Goal: Information Seeking & Learning: Check status

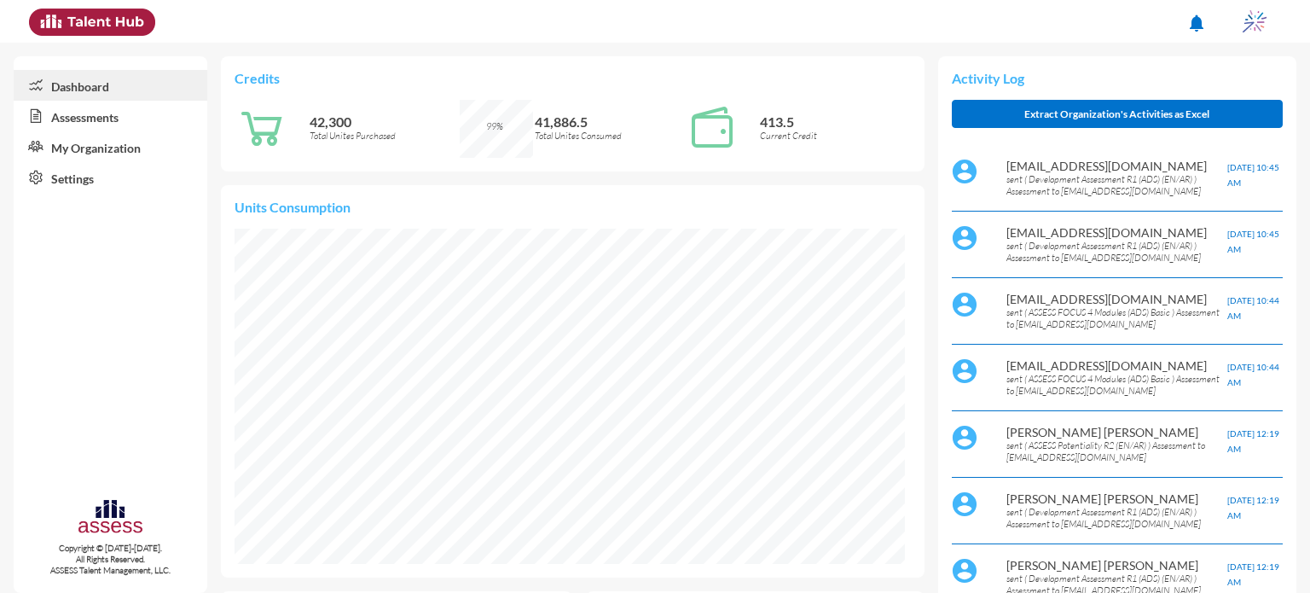
scroll to position [154, 307]
click at [134, 119] on link "Assessments" at bounding box center [111, 116] width 194 height 31
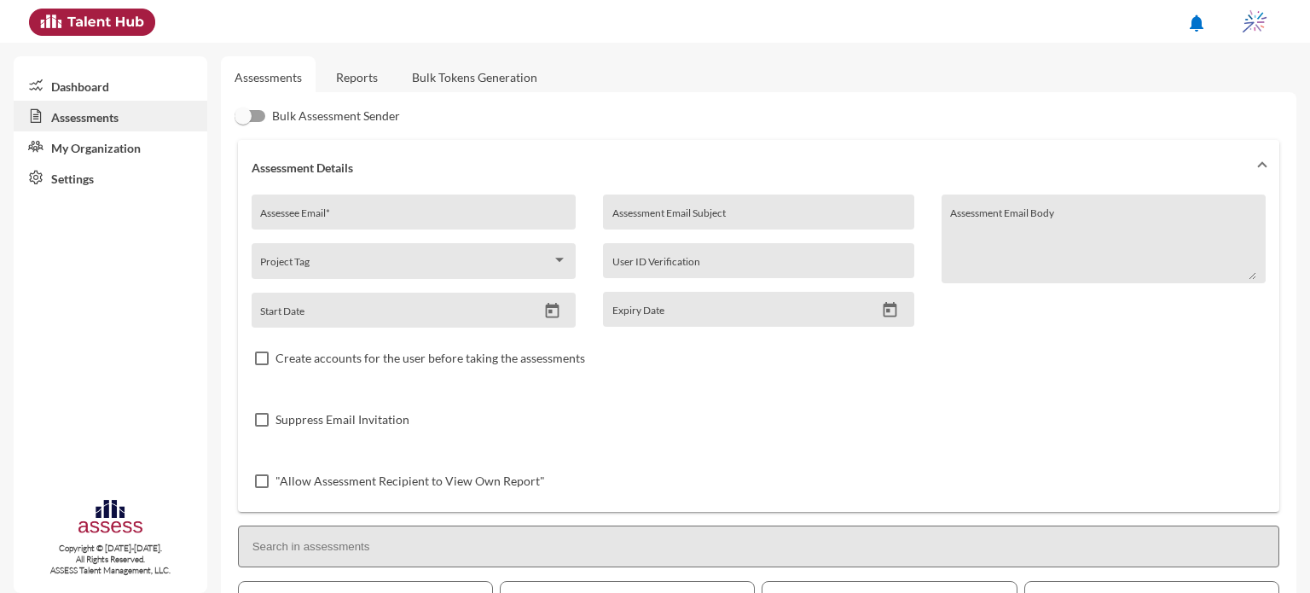
click at [360, 80] on link "Reports" at bounding box center [356, 77] width 69 height 42
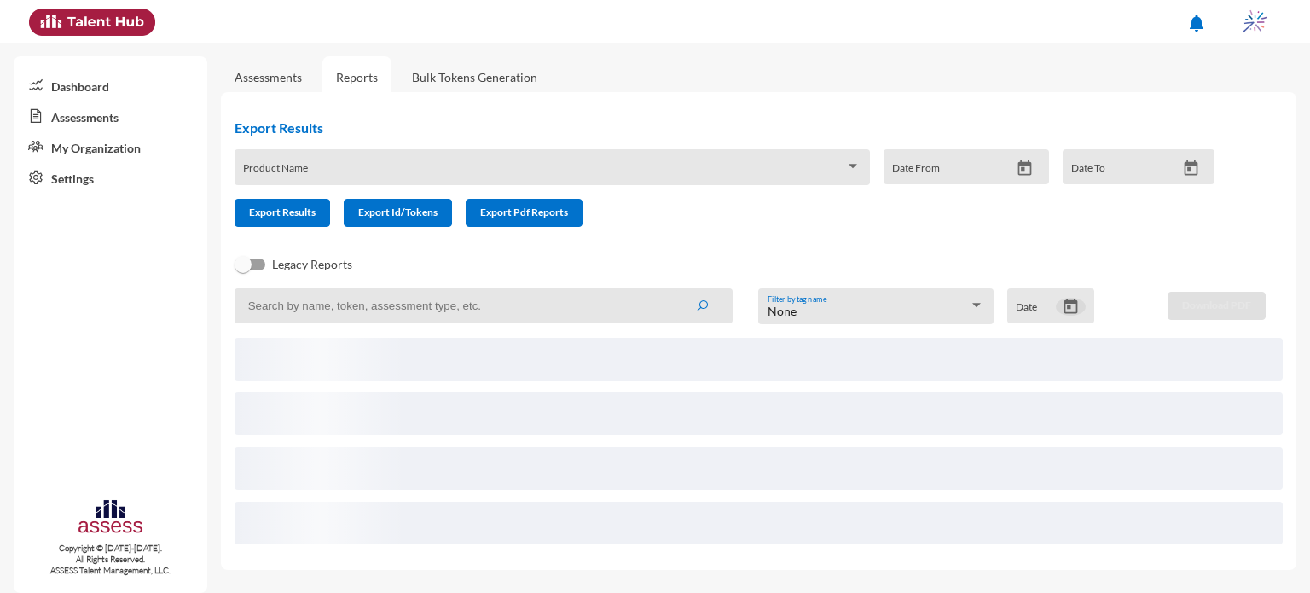
click at [1068, 310] on icon "Open calendar" at bounding box center [1071, 306] width 14 height 15
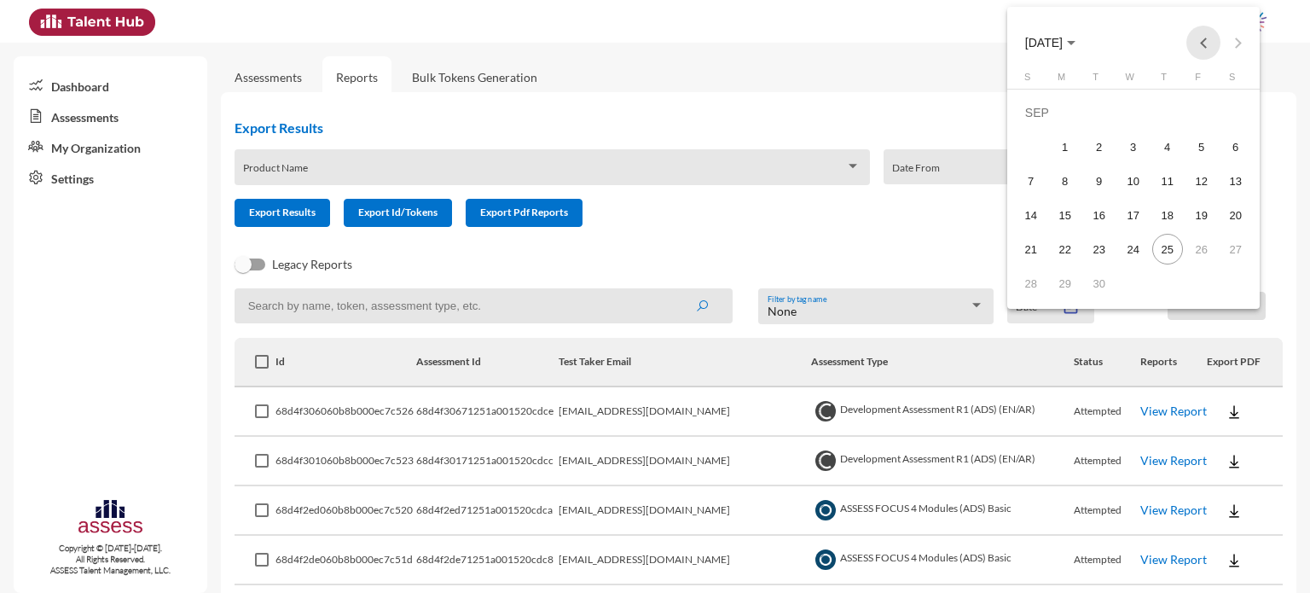
click at [1206, 31] on button "Previous month" at bounding box center [1204, 43] width 34 height 34
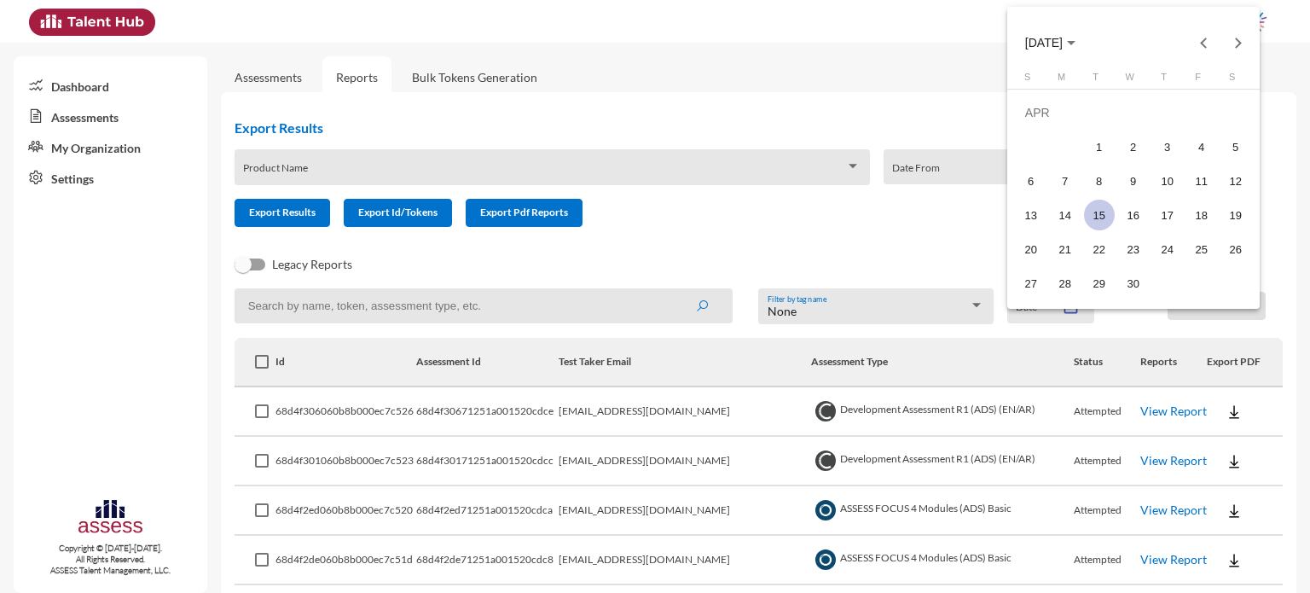
click at [1093, 214] on div "15" at bounding box center [1099, 215] width 31 height 31
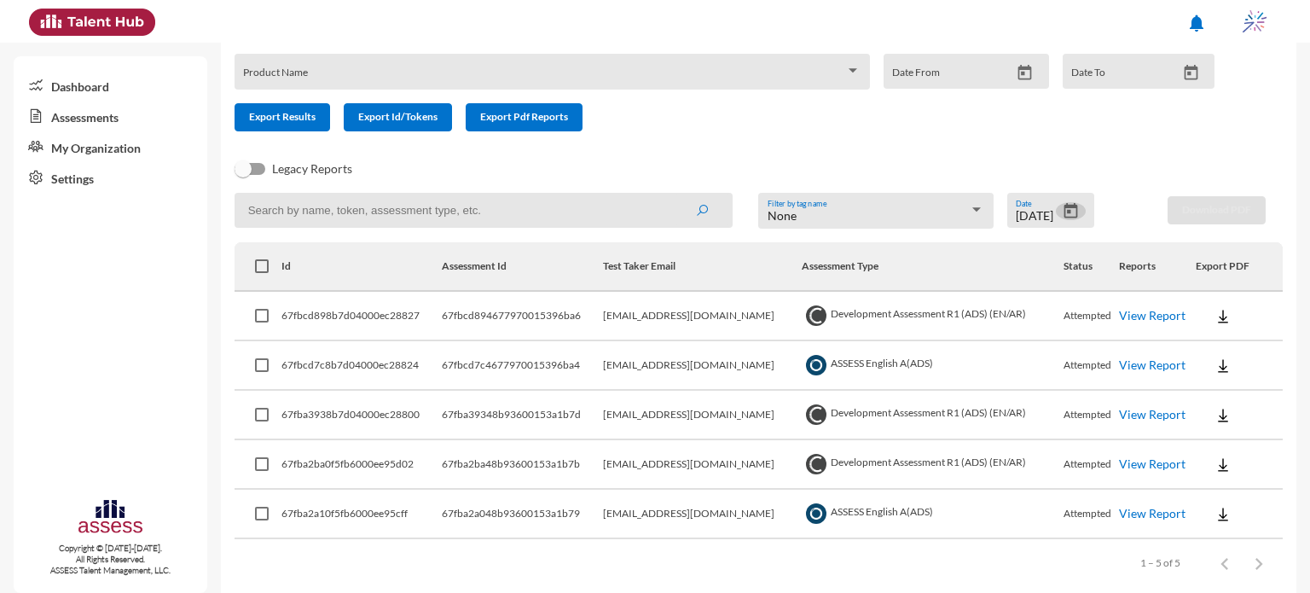
scroll to position [116, 0]
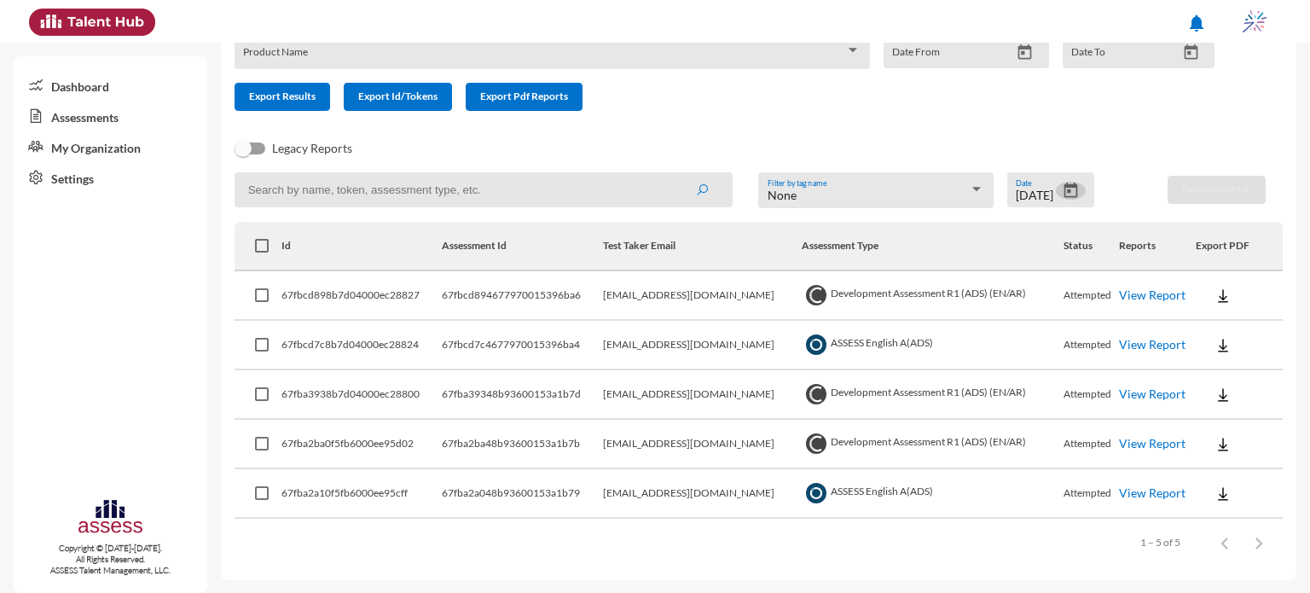
click at [1075, 190] on button "Open calendar" at bounding box center [1071, 191] width 30 height 18
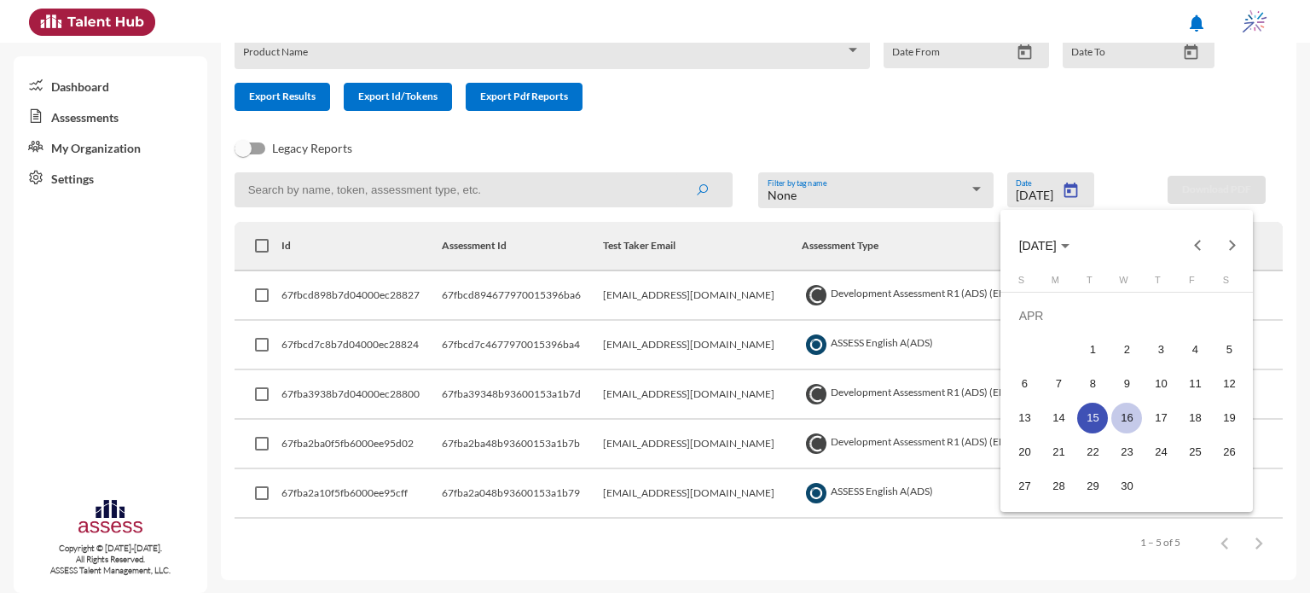
click at [1130, 418] on div "16" at bounding box center [1126, 418] width 31 height 31
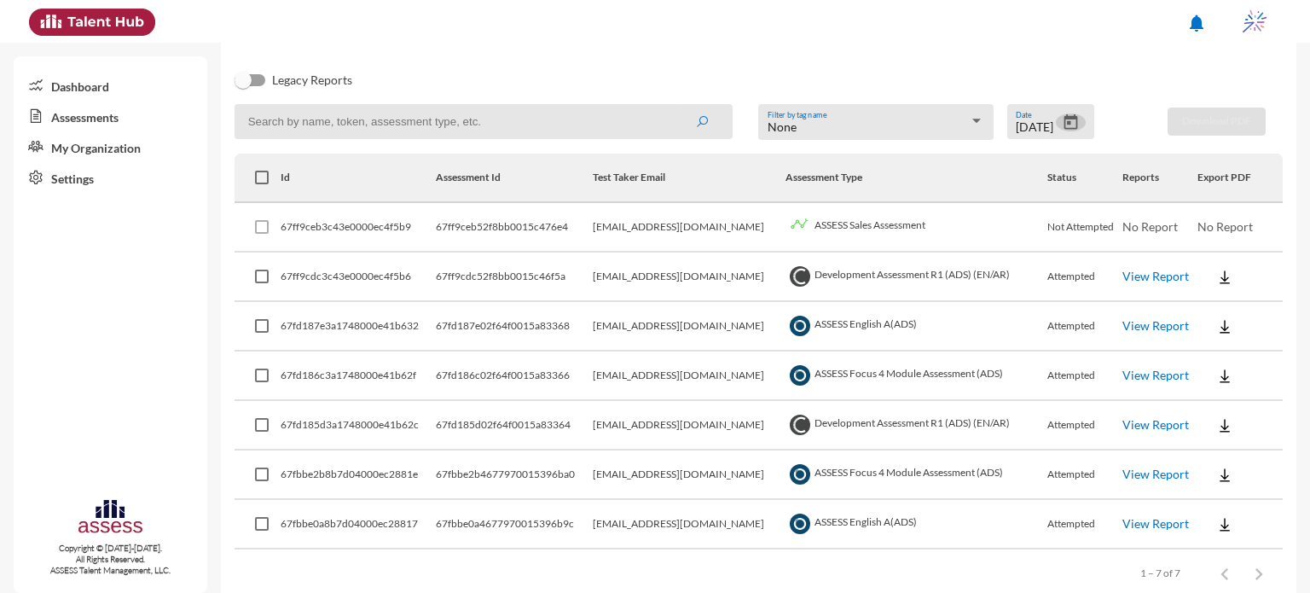
scroll to position [214, 0]
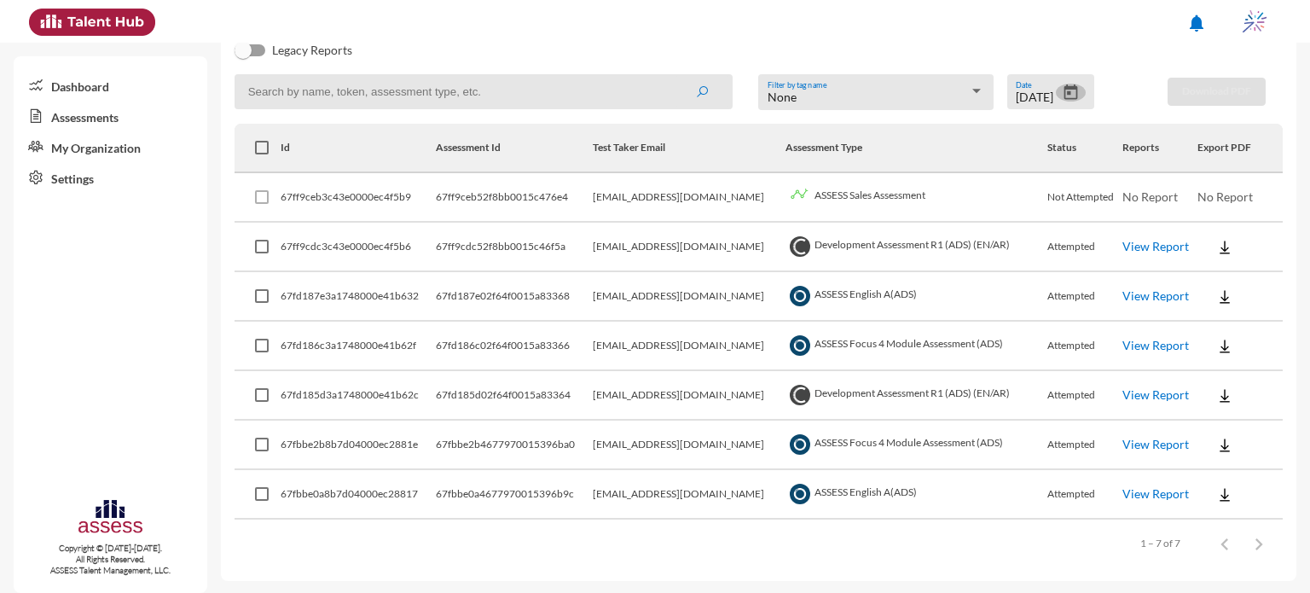
click at [1062, 94] on icon "Open calendar" at bounding box center [1071, 93] width 18 height 18
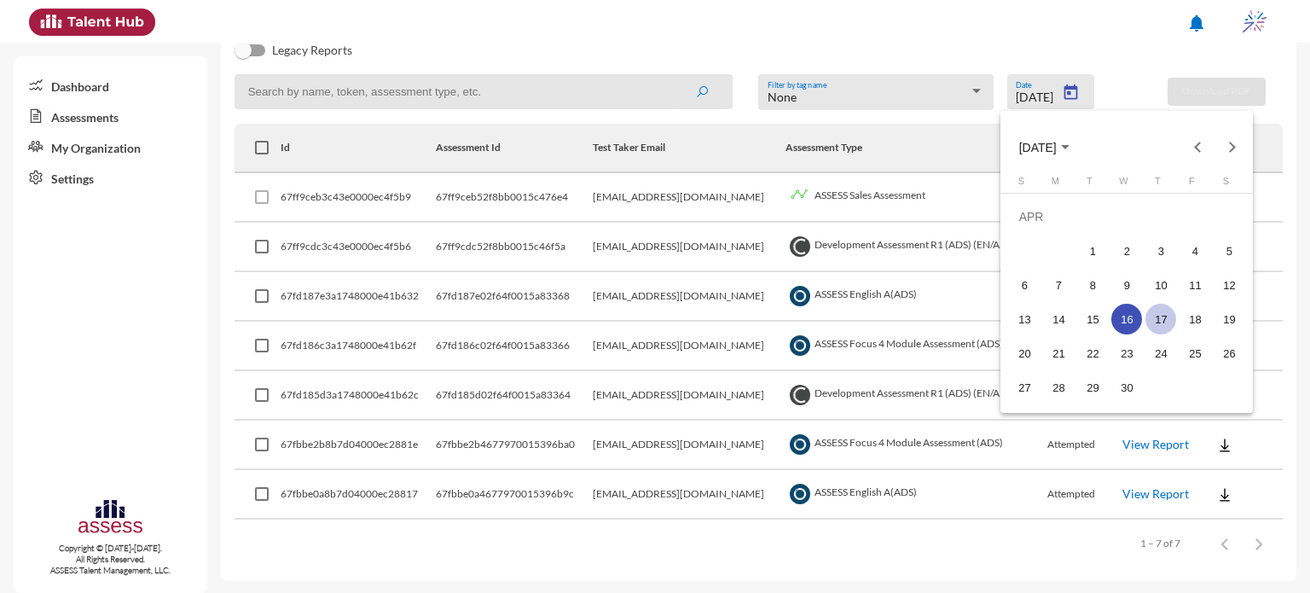
click at [1170, 320] on div "17" at bounding box center [1161, 319] width 31 height 31
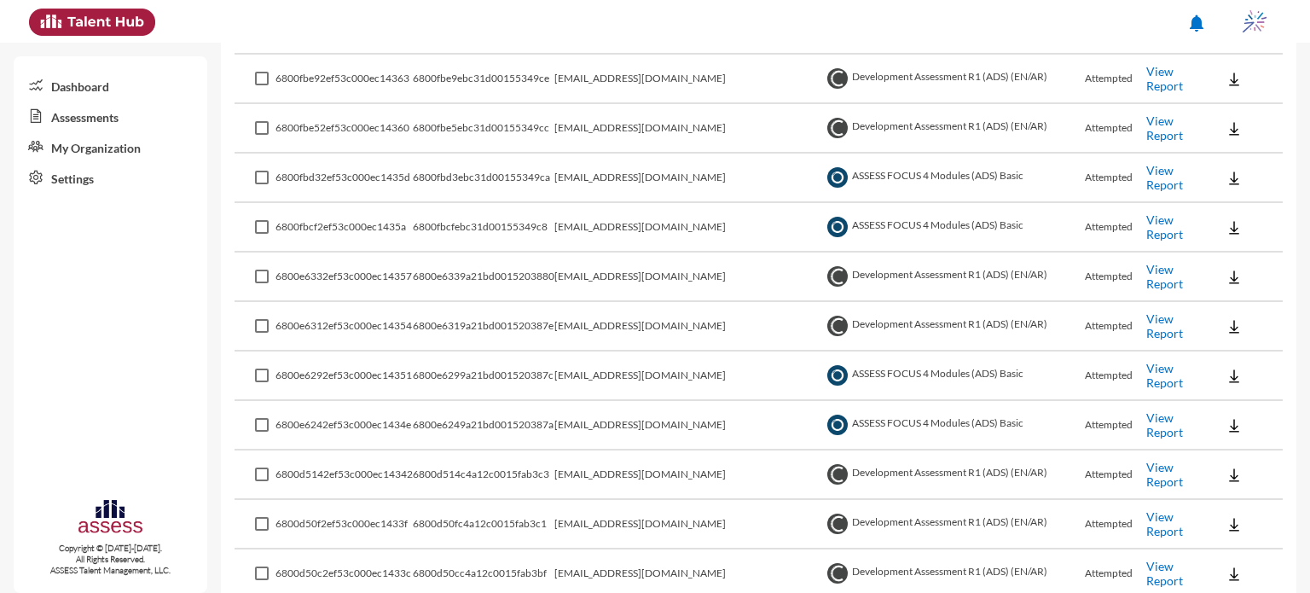
scroll to position [942, 0]
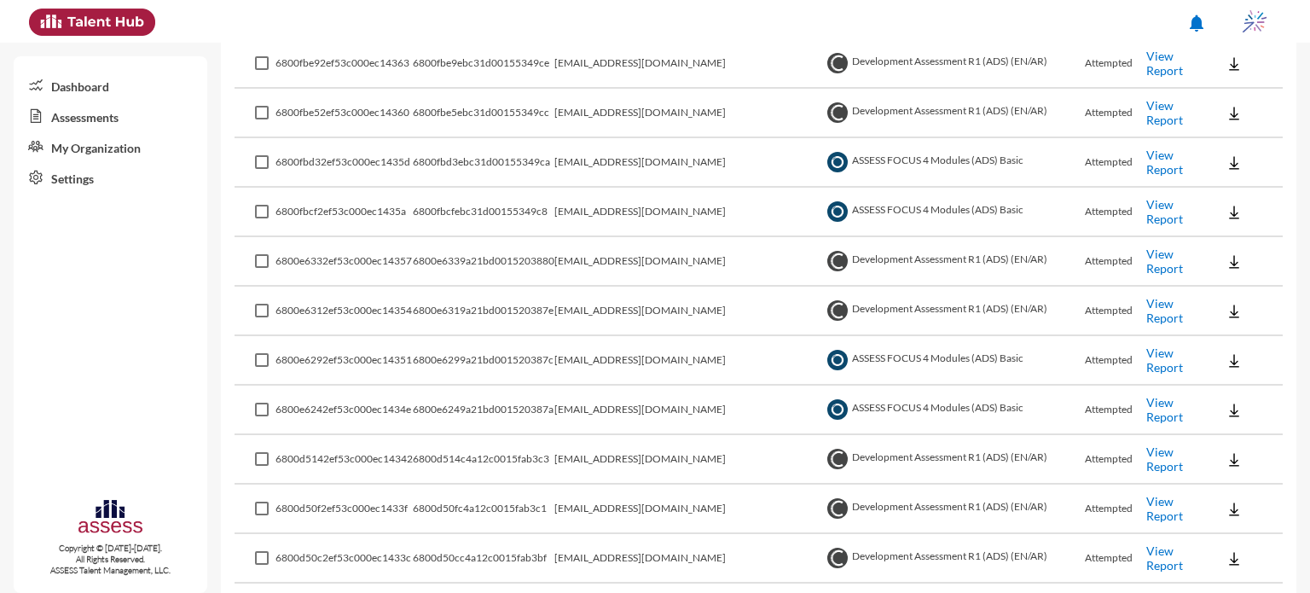
click at [1164, 258] on link "View Report" at bounding box center [1164, 261] width 37 height 29
click at [1159, 305] on link "View Report" at bounding box center [1164, 310] width 37 height 29
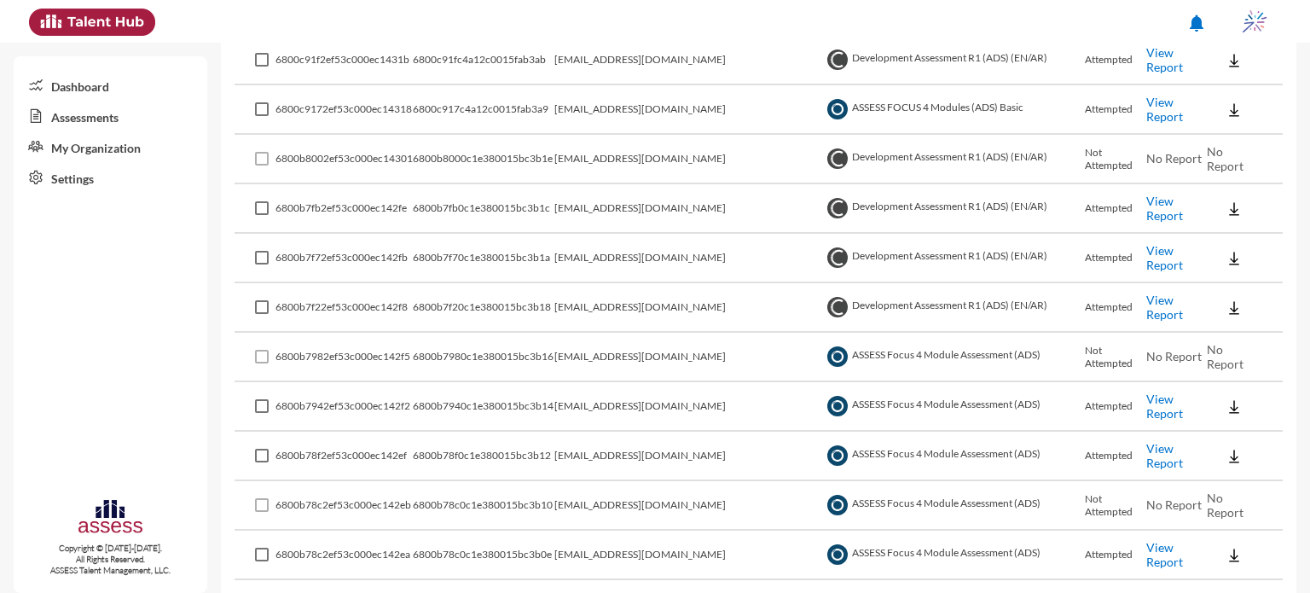
scroll to position [1937, 0]
click at [1150, 193] on link "View Report" at bounding box center [1164, 205] width 37 height 29
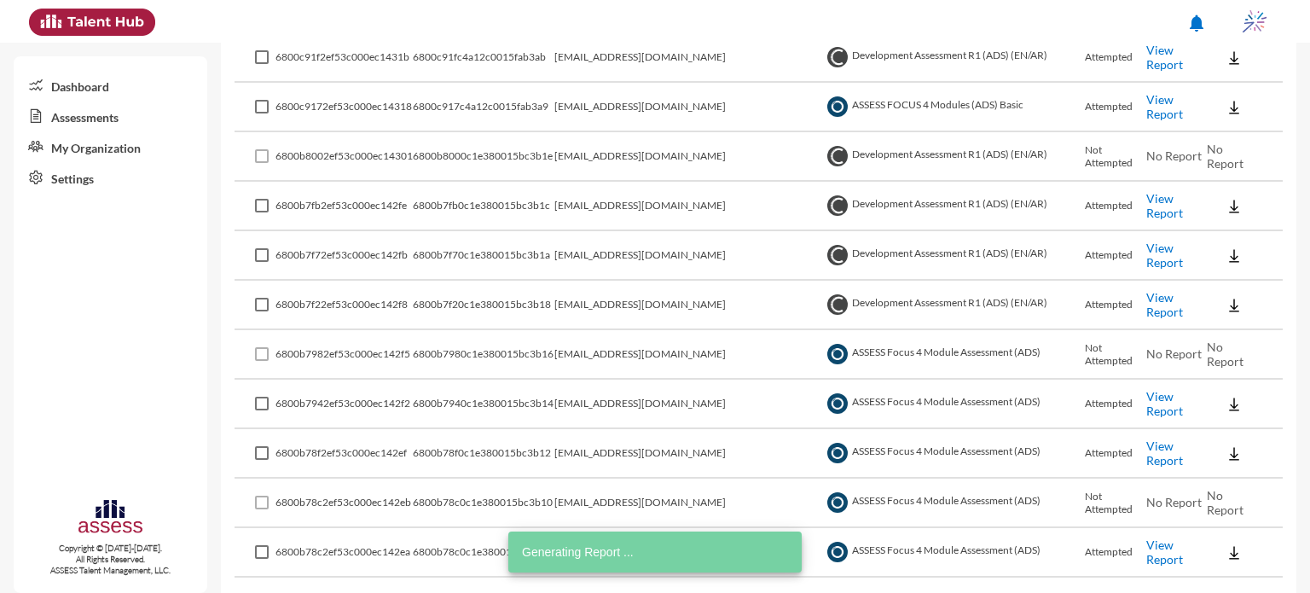
click at [1146, 244] on link "View Report" at bounding box center [1164, 255] width 37 height 29
click at [1158, 293] on link "View Report" at bounding box center [1164, 304] width 37 height 29
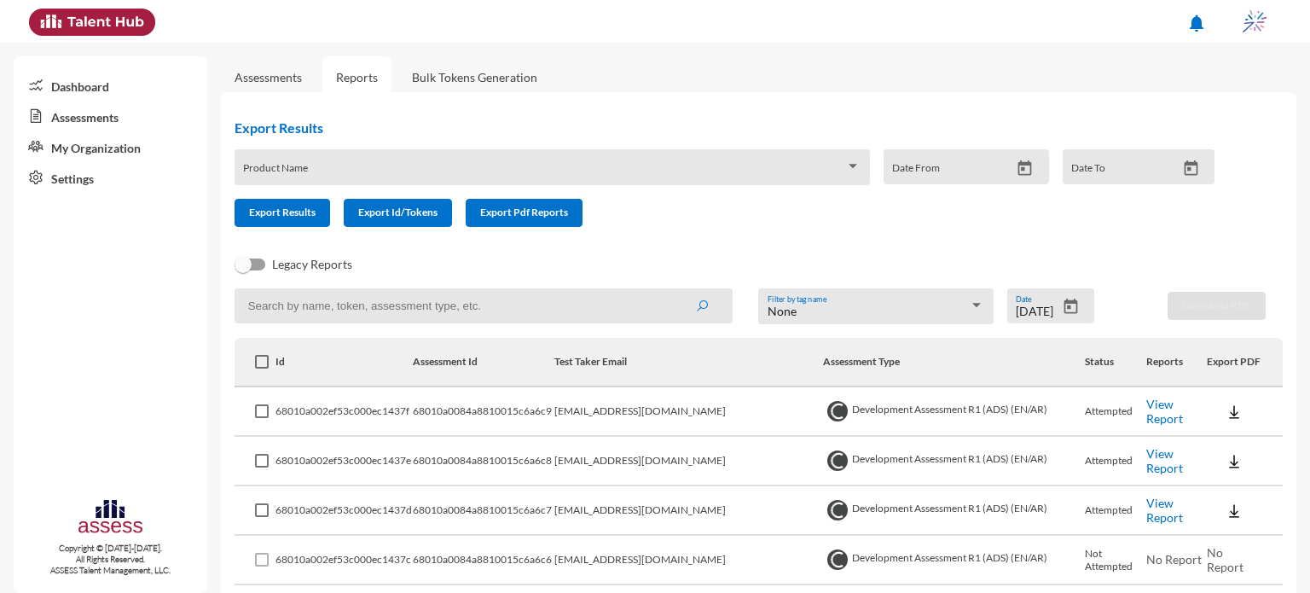
scroll to position [0, 0]
click at [1067, 306] on icon "Open calendar" at bounding box center [1071, 307] width 18 height 18
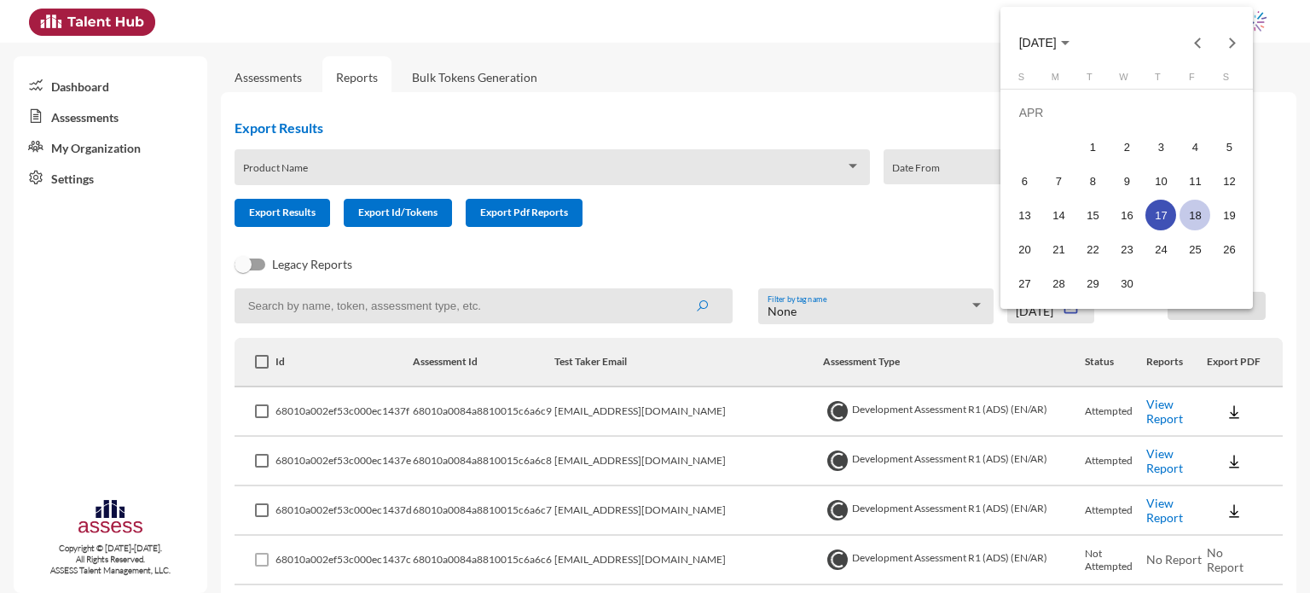
click at [1192, 218] on div "18" at bounding box center [1195, 215] width 31 height 31
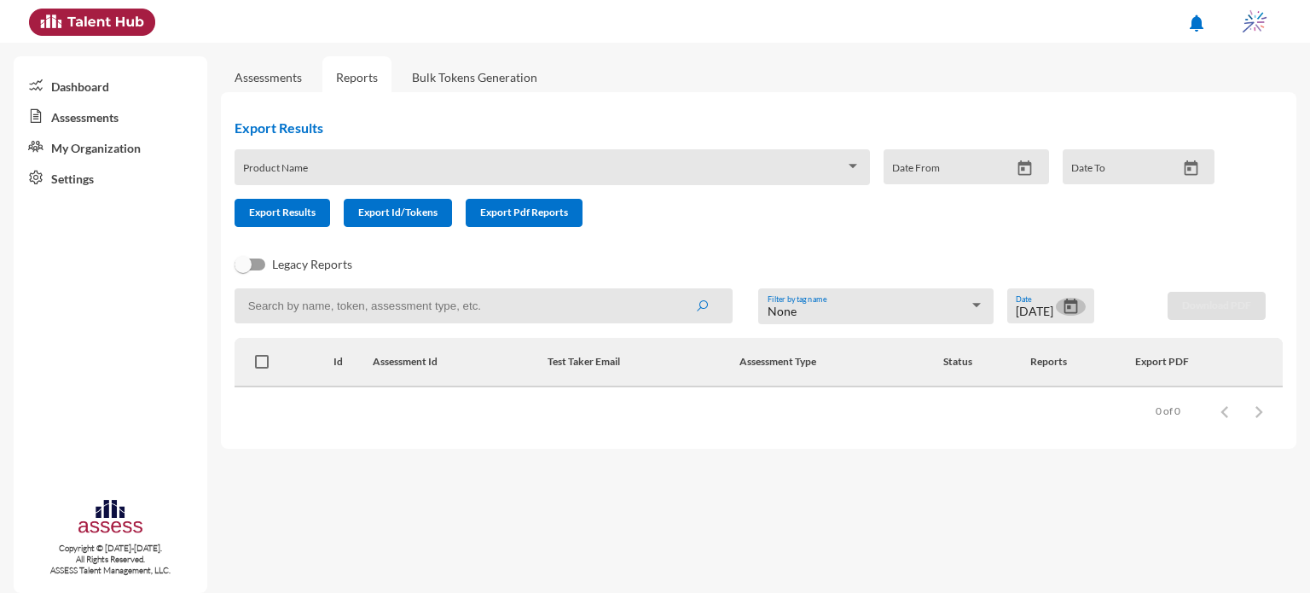
click at [1070, 306] on icon "Open calendar" at bounding box center [1071, 307] width 18 height 18
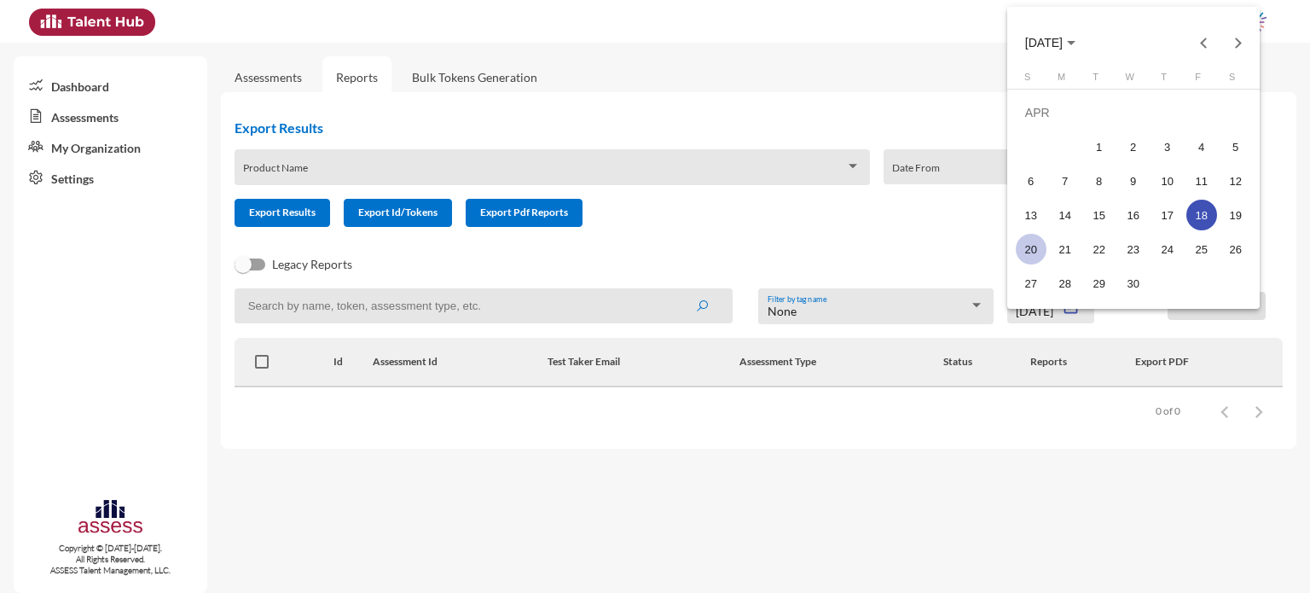
click at [1023, 251] on div "20" at bounding box center [1031, 249] width 31 height 31
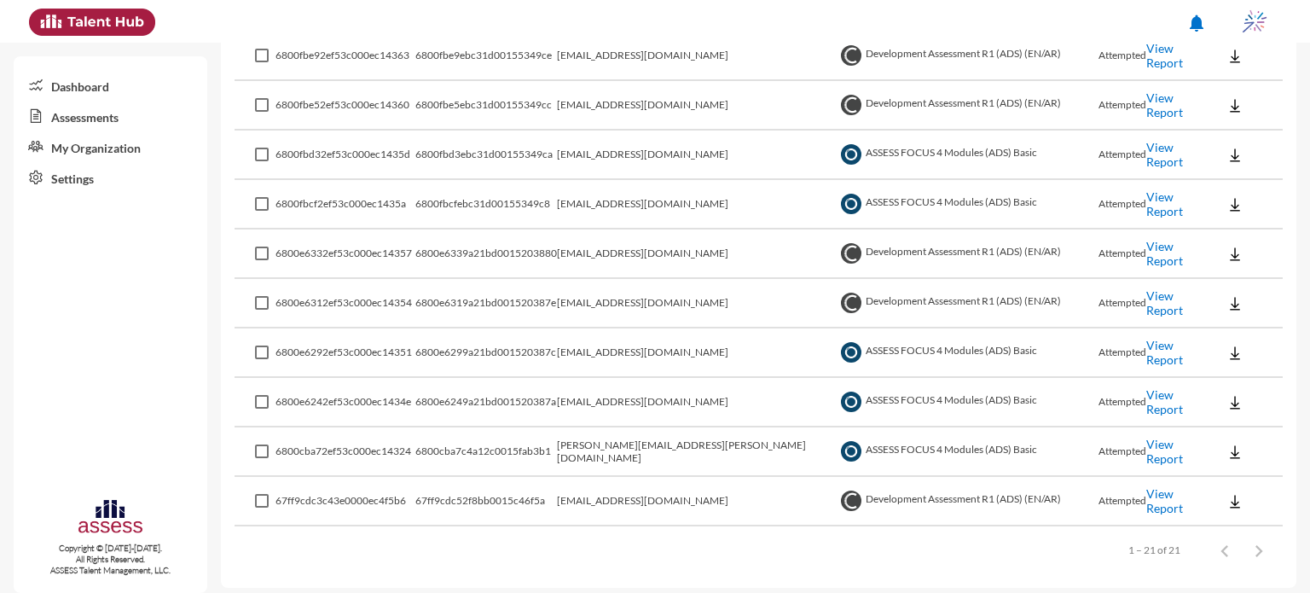
scroll to position [902, 0]
click at [1146, 243] on link "View Report" at bounding box center [1164, 251] width 37 height 29
click at [1163, 294] on link "View Report" at bounding box center [1164, 301] width 37 height 29
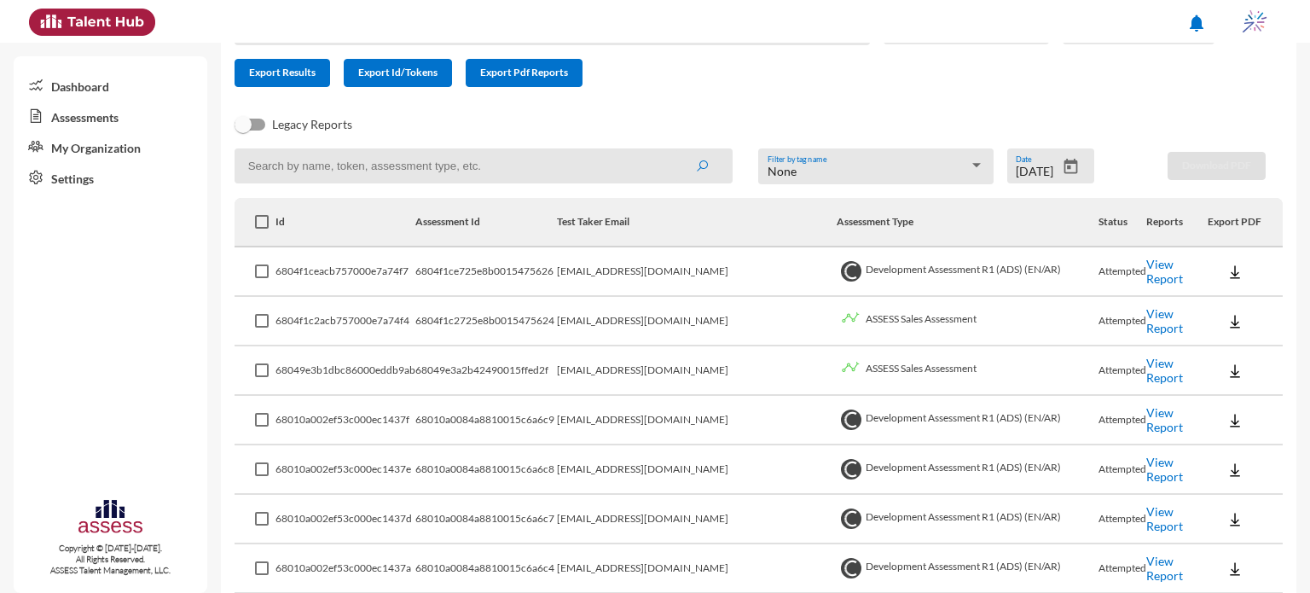
scroll to position [117, 0]
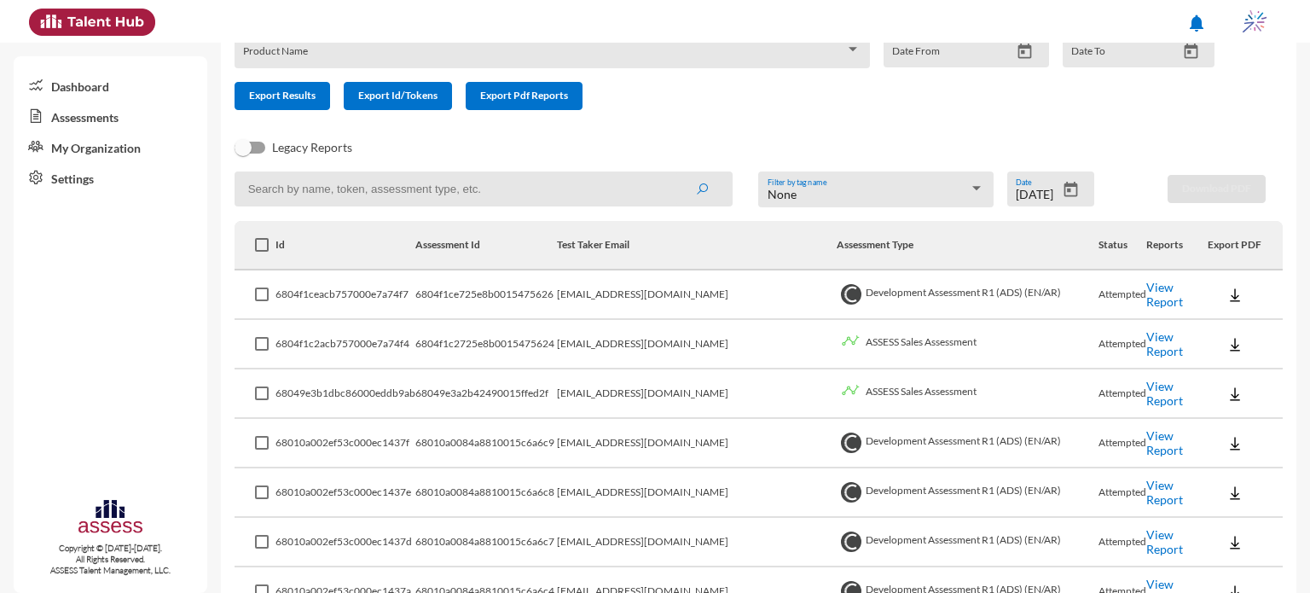
click at [1065, 195] on icon "Open calendar" at bounding box center [1071, 190] width 18 height 18
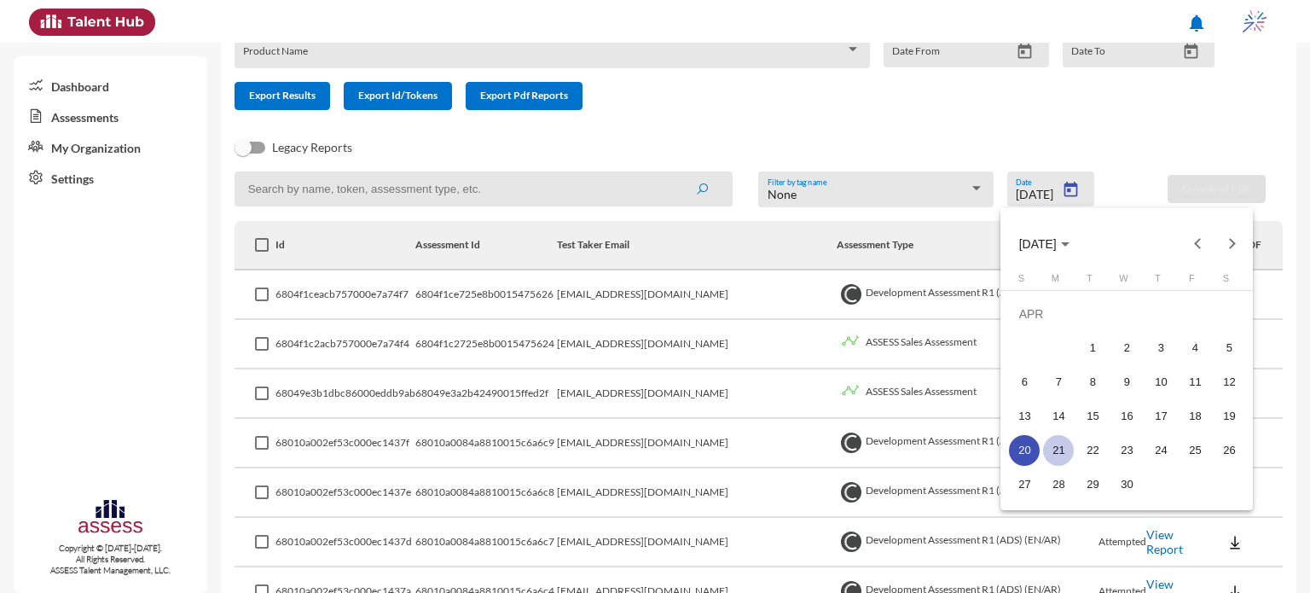
click at [1067, 448] on div "21" at bounding box center [1058, 450] width 31 height 31
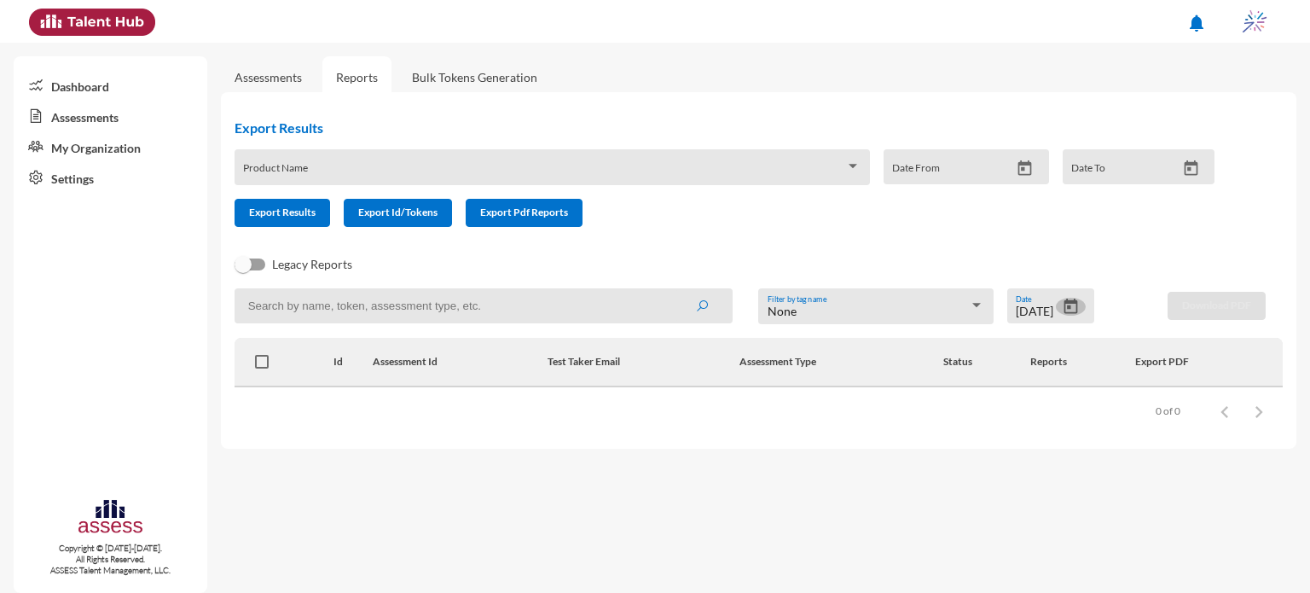
click at [1071, 313] on icon "Open calendar" at bounding box center [1071, 307] width 18 height 18
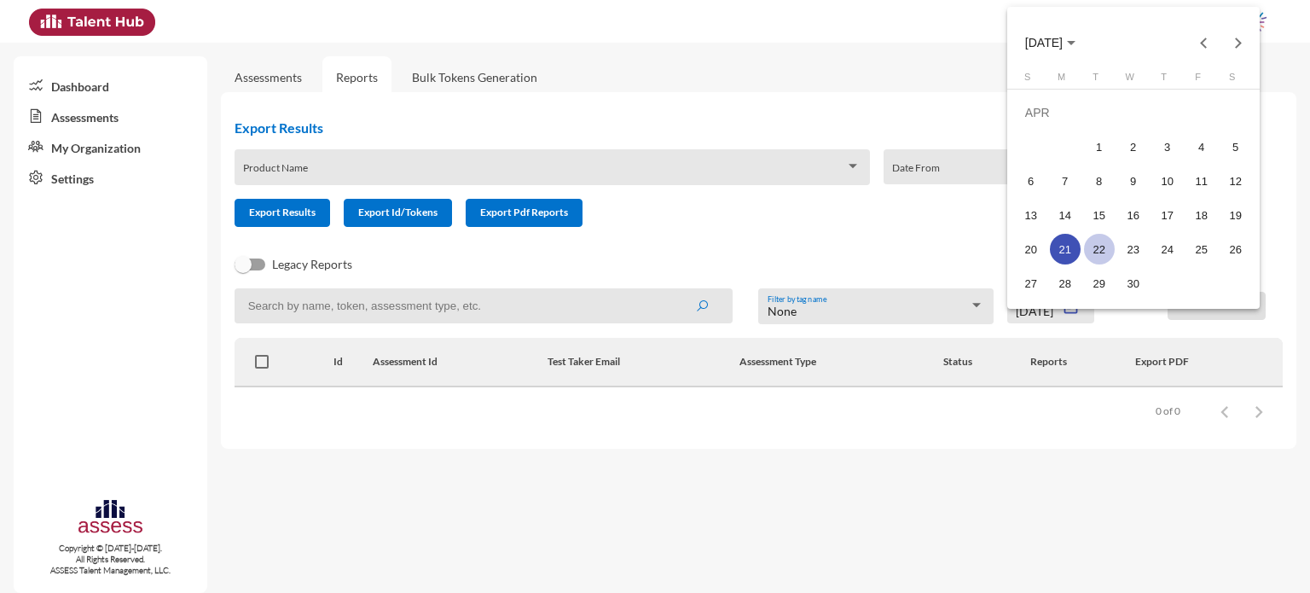
click at [1095, 255] on div "22" at bounding box center [1099, 249] width 31 height 31
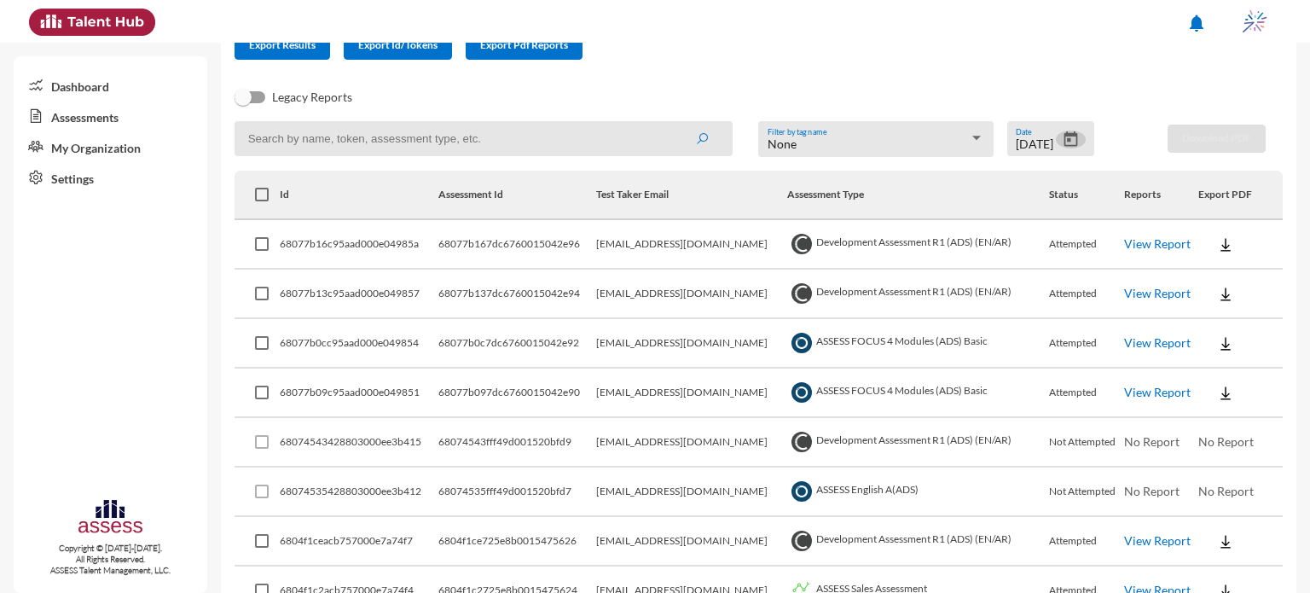
scroll to position [174, 0]
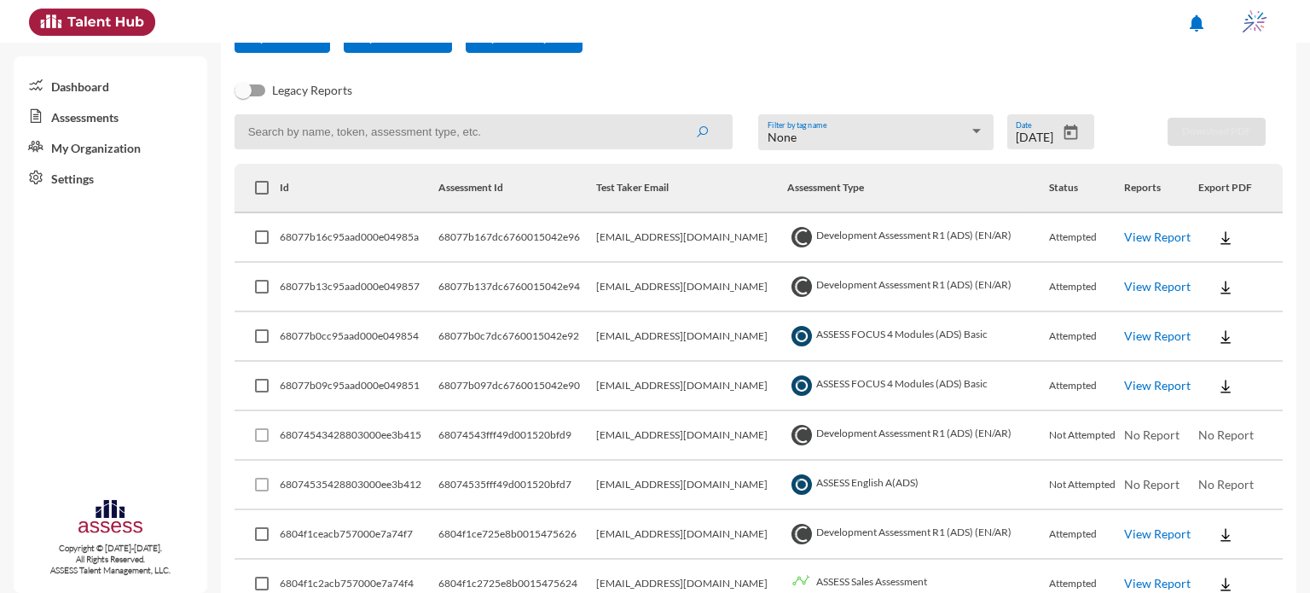
click at [1172, 235] on link "View Report" at bounding box center [1157, 236] width 67 height 15
click at [1128, 292] on link "View Report" at bounding box center [1157, 286] width 67 height 15
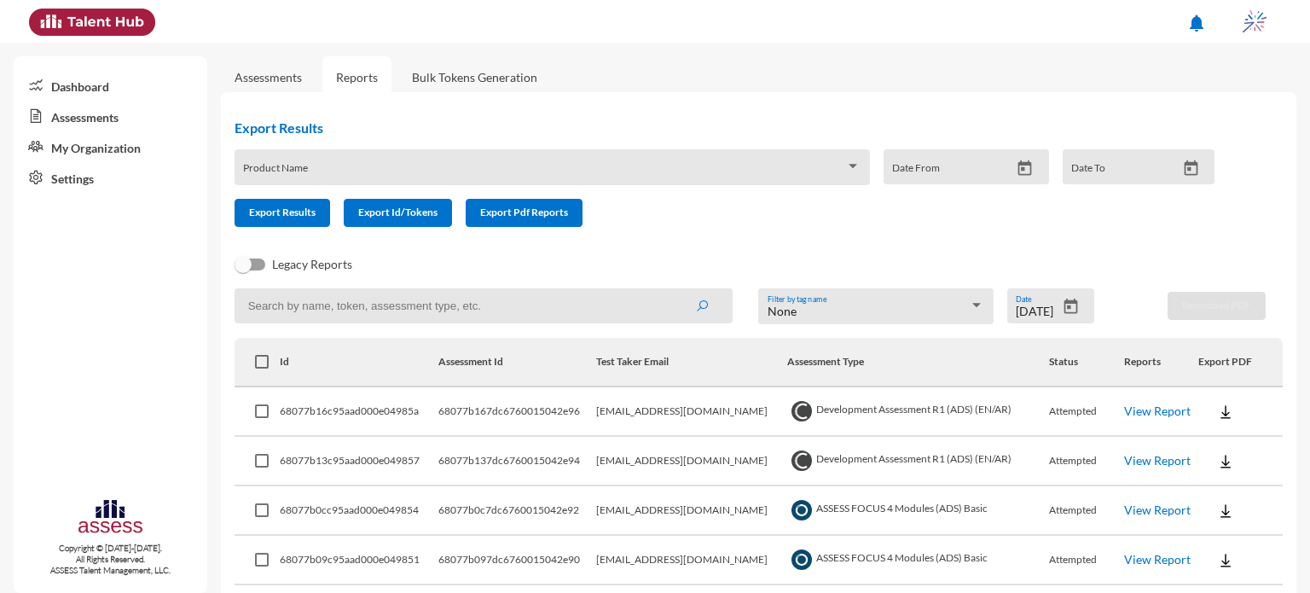
scroll to position [0, 0]
click at [1069, 308] on icon "Open calendar" at bounding box center [1071, 306] width 14 height 15
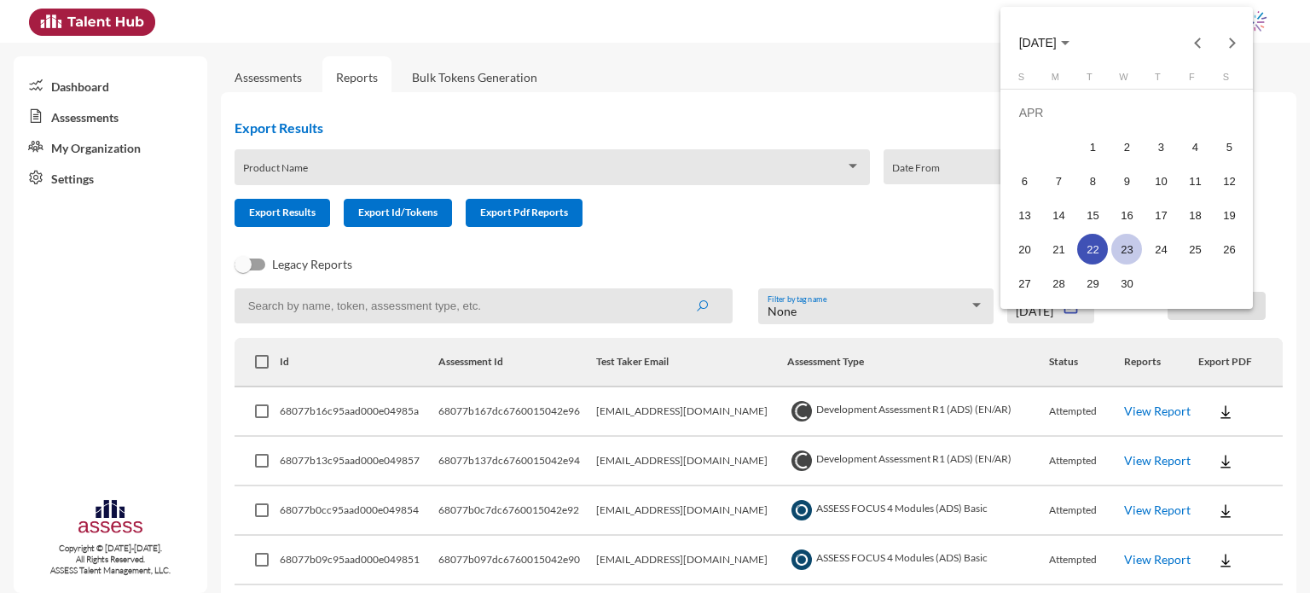
click at [1135, 256] on div "23" at bounding box center [1126, 249] width 31 height 31
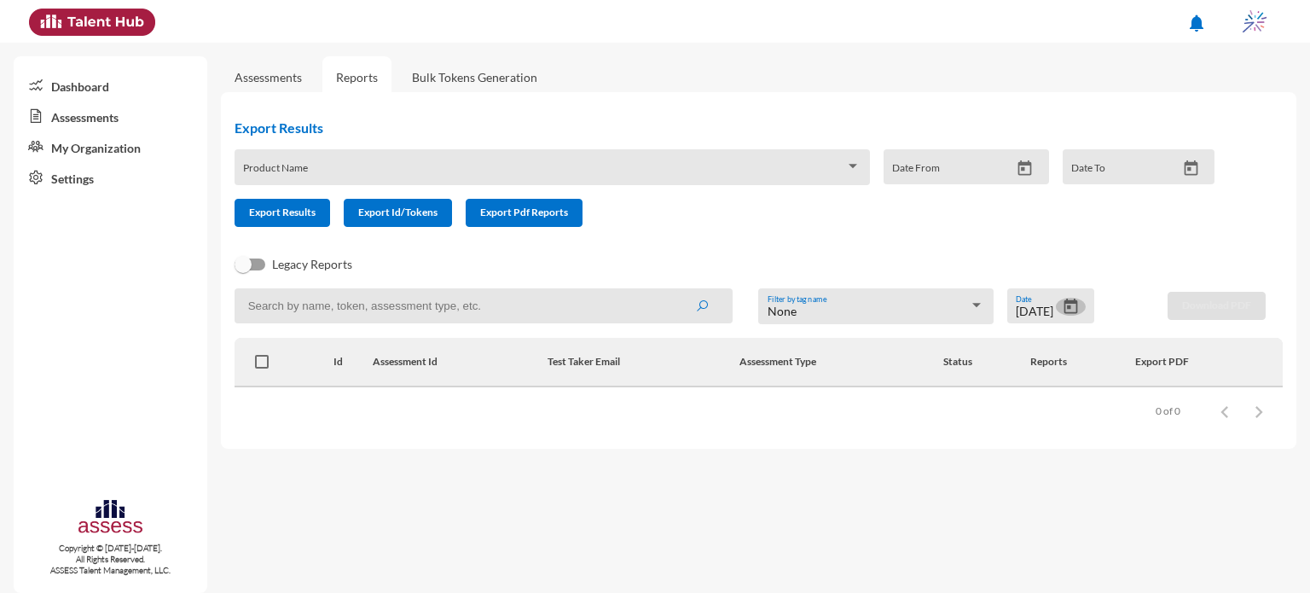
click at [1066, 316] on icon "Open calendar" at bounding box center [1071, 307] width 18 height 18
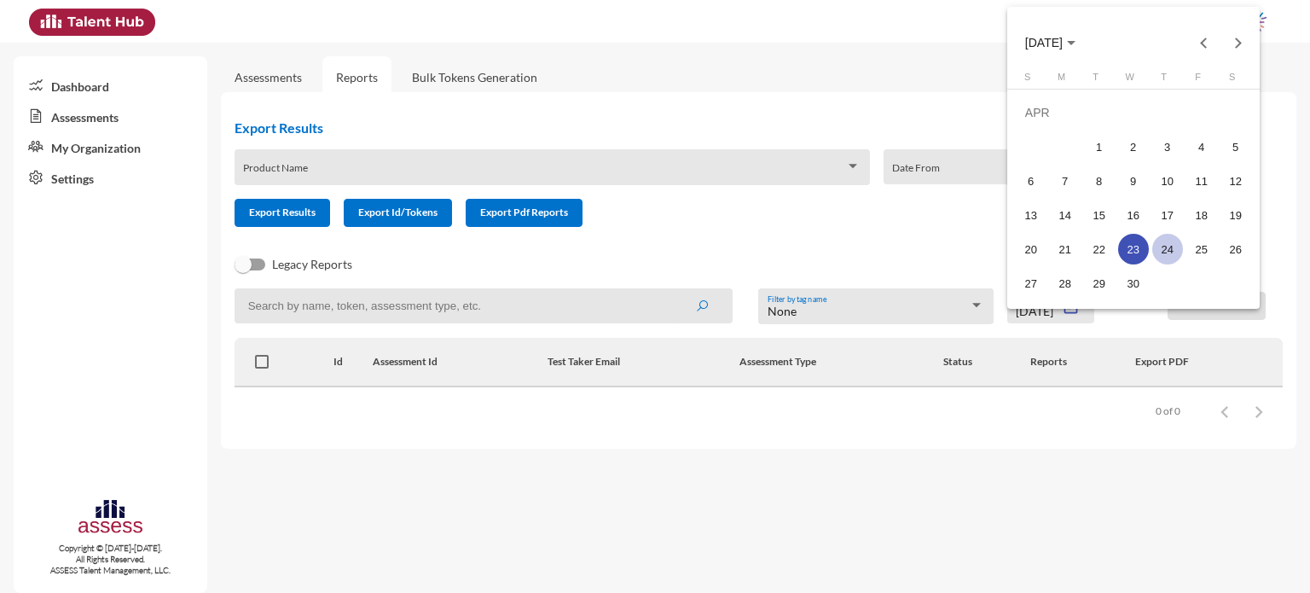
click at [1163, 254] on div "24" at bounding box center [1167, 249] width 31 height 31
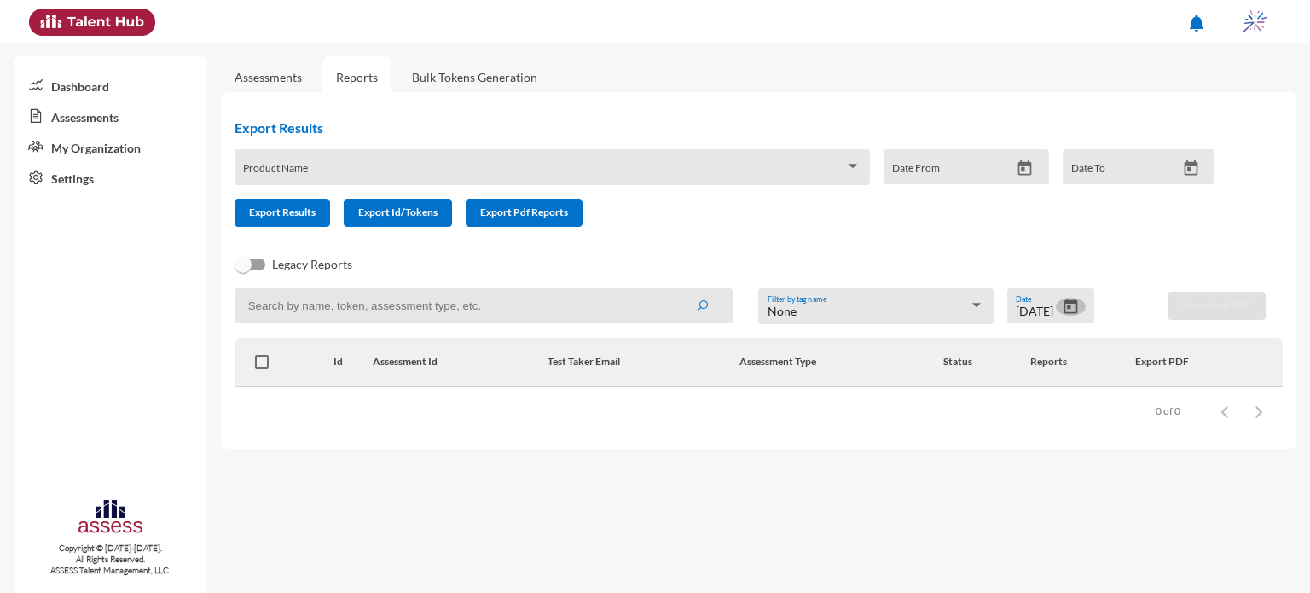
click at [1067, 308] on icon "Open calendar" at bounding box center [1071, 306] width 14 height 15
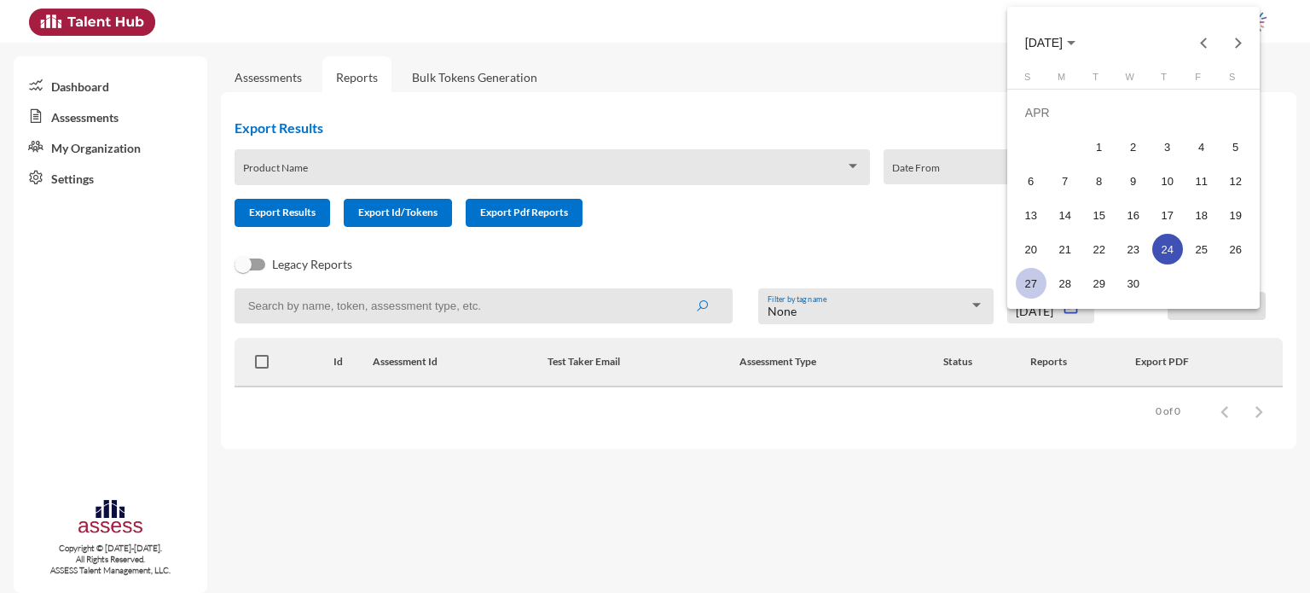
click at [1028, 283] on div "27" at bounding box center [1031, 283] width 31 height 31
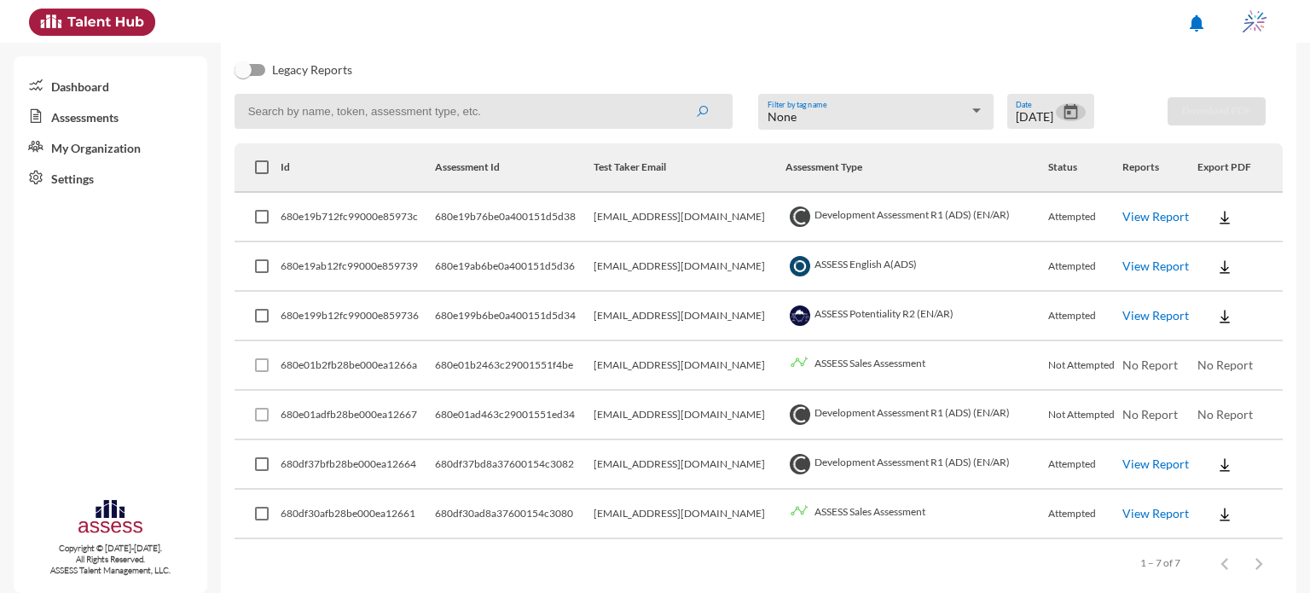
scroll to position [214, 0]
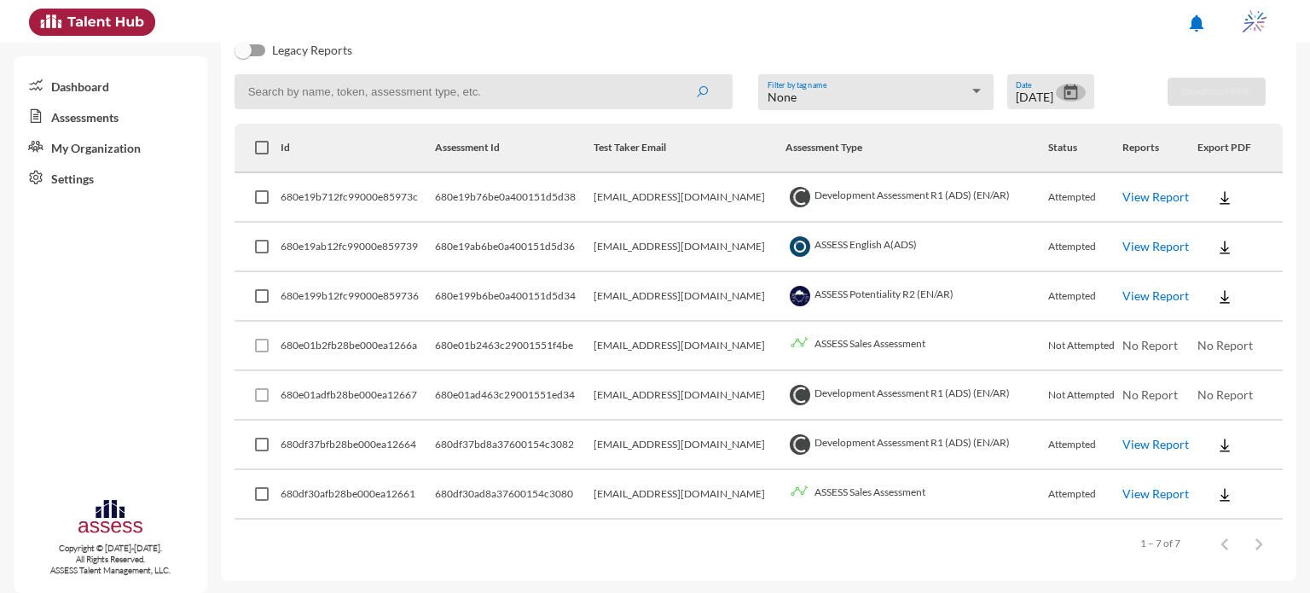
click at [1064, 96] on icon "Open calendar" at bounding box center [1071, 91] width 14 height 15
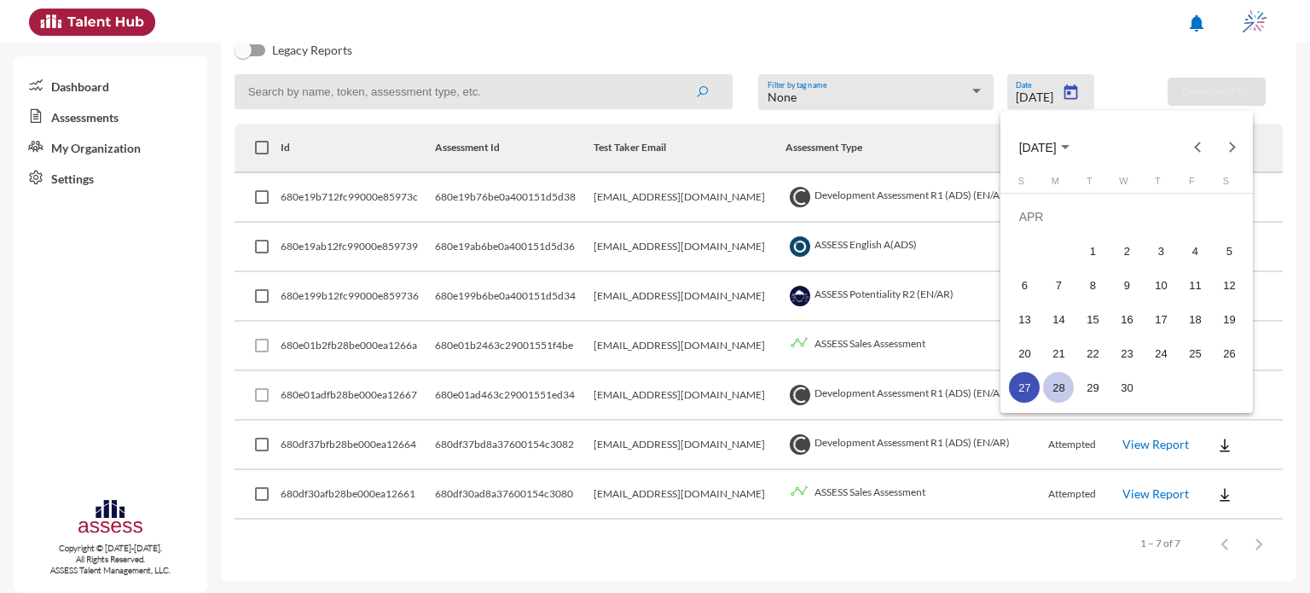
click at [1054, 375] on div "28" at bounding box center [1058, 387] width 31 height 31
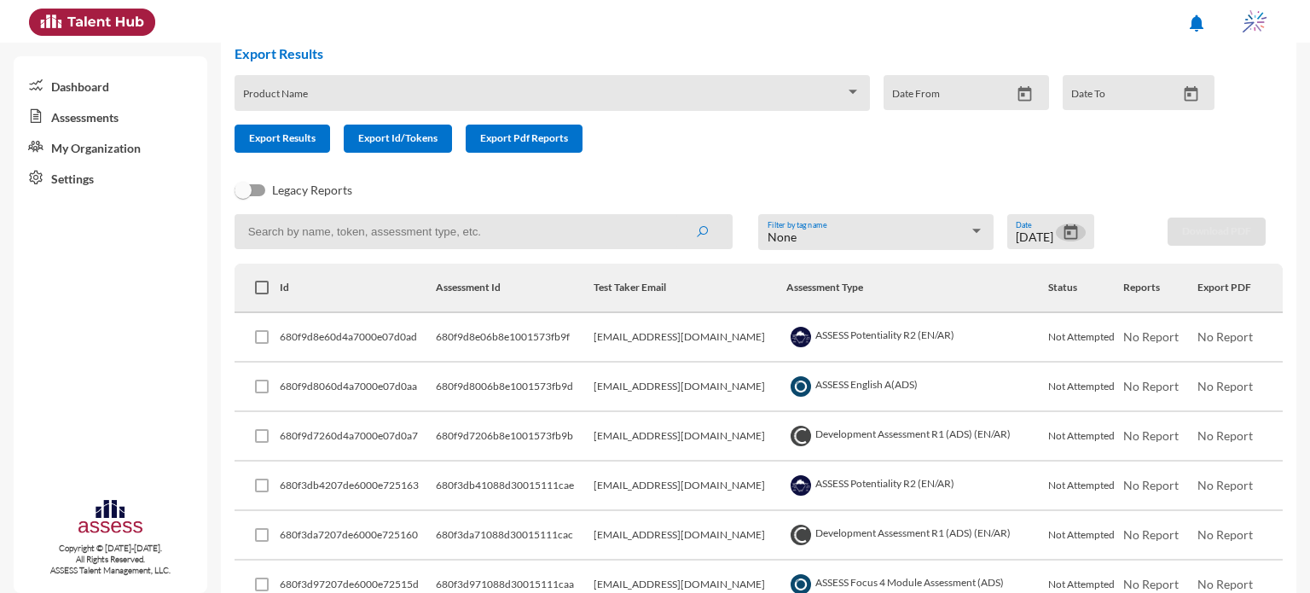
scroll to position [68, 0]
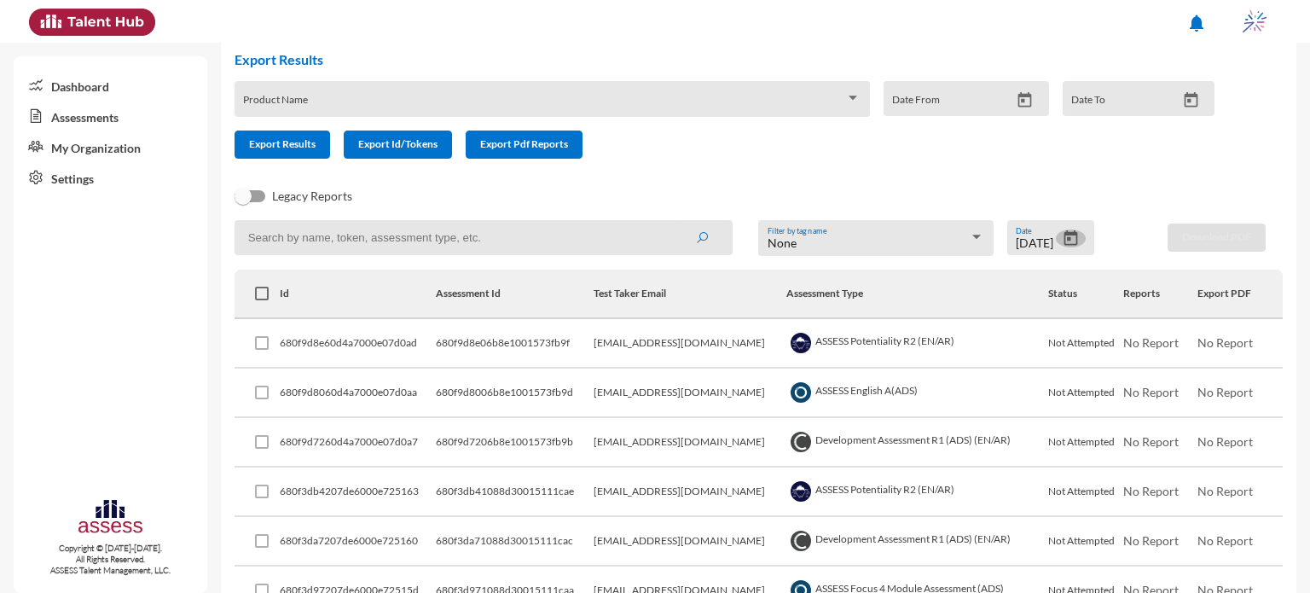
click at [1070, 235] on icon "Open calendar" at bounding box center [1071, 237] width 14 height 15
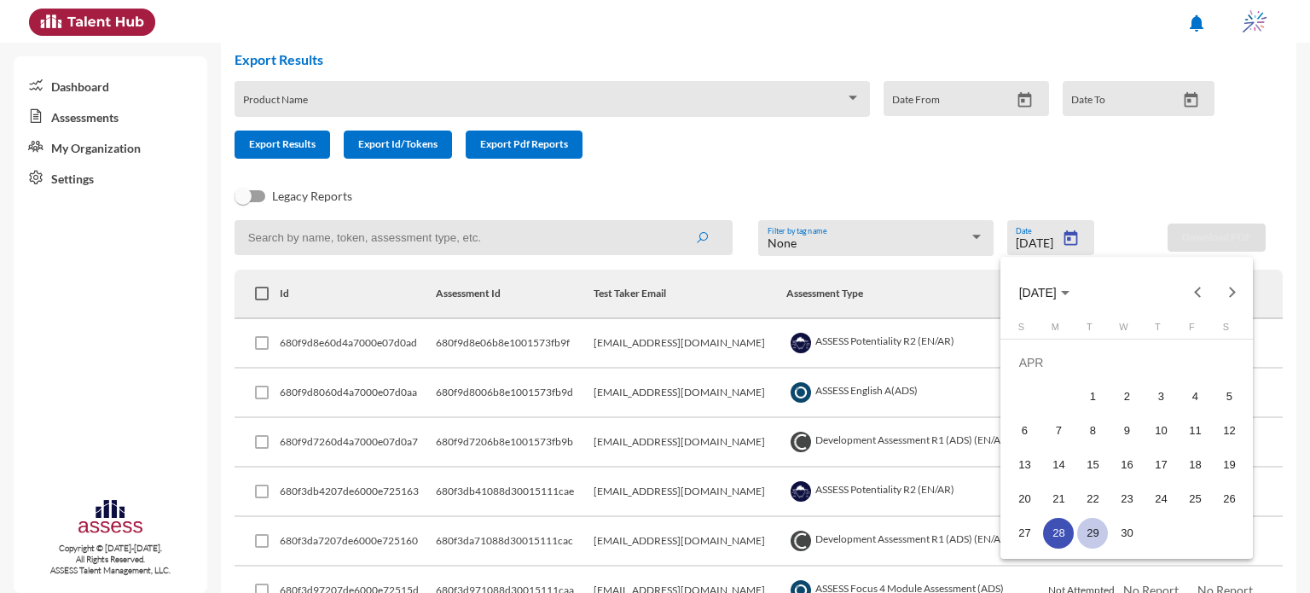
click at [1097, 521] on div "29" at bounding box center [1092, 533] width 31 height 31
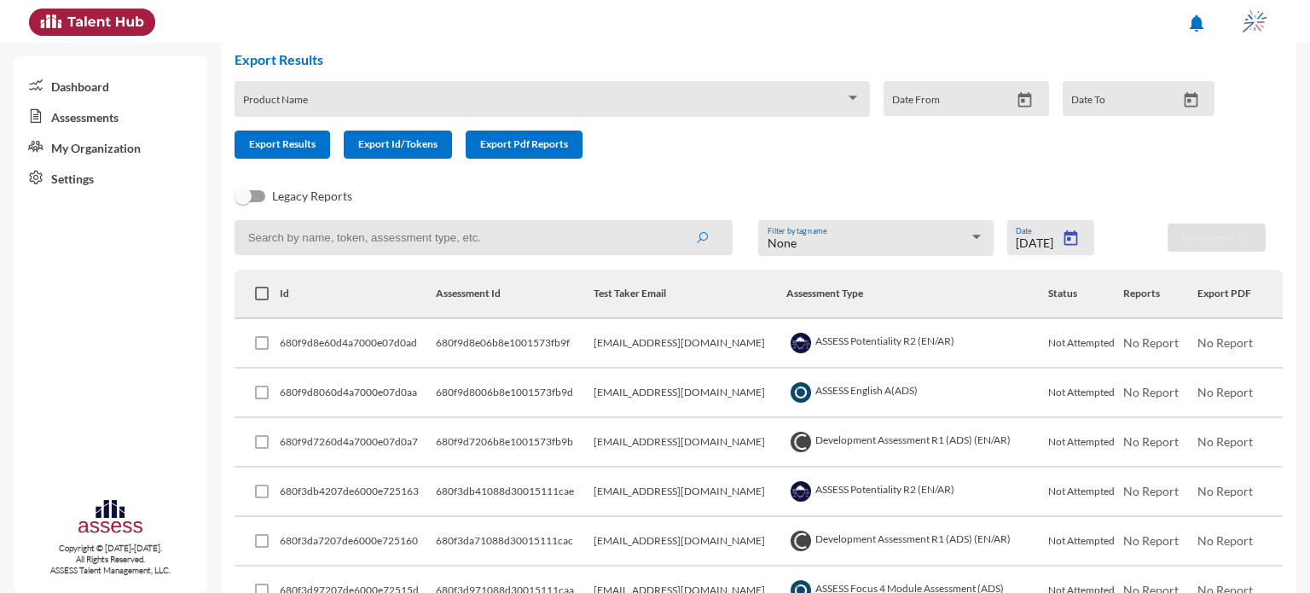
type input "4/29/2025"
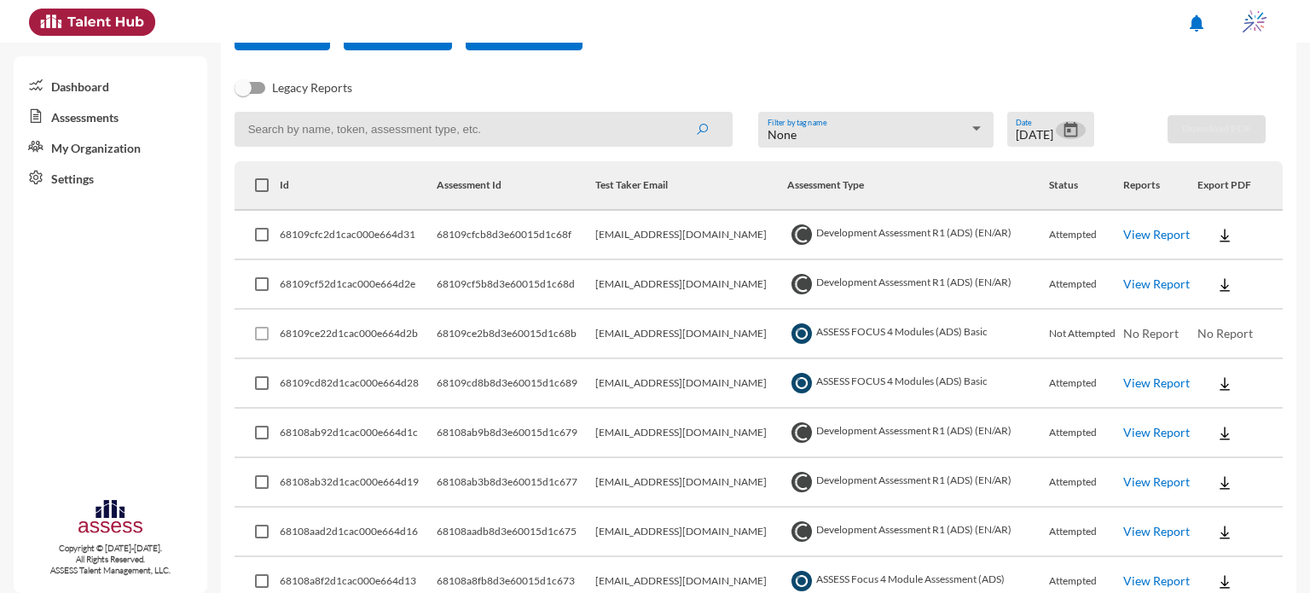
scroll to position [198, 0]
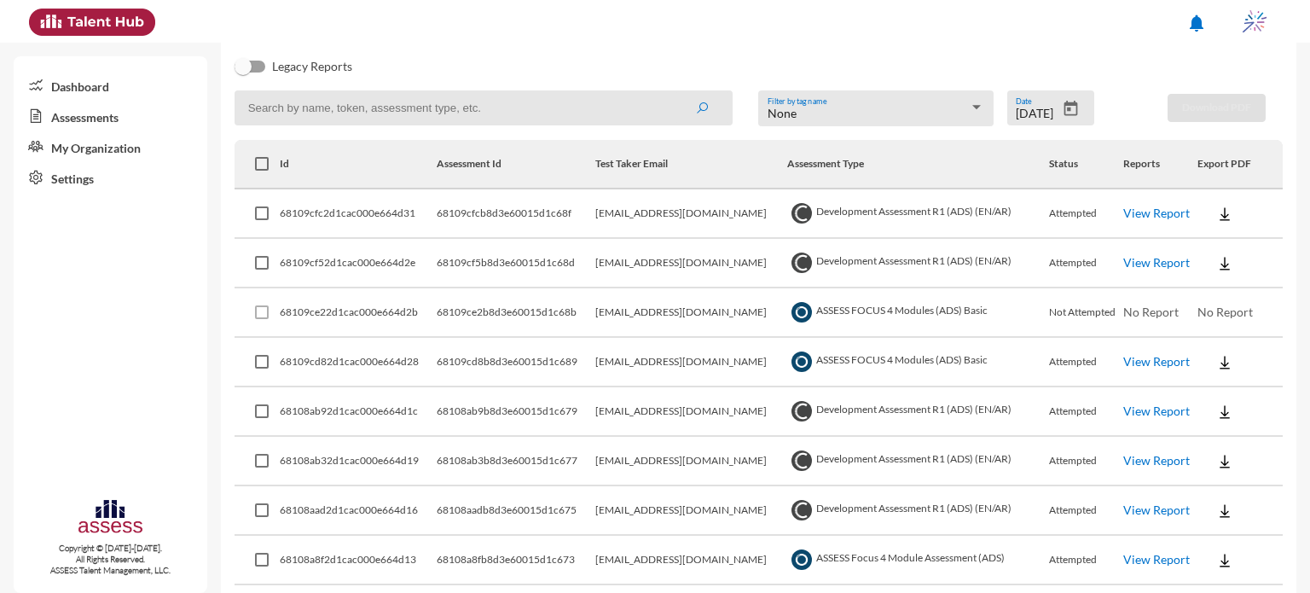
click at [1163, 217] on link "View Report" at bounding box center [1156, 213] width 67 height 15
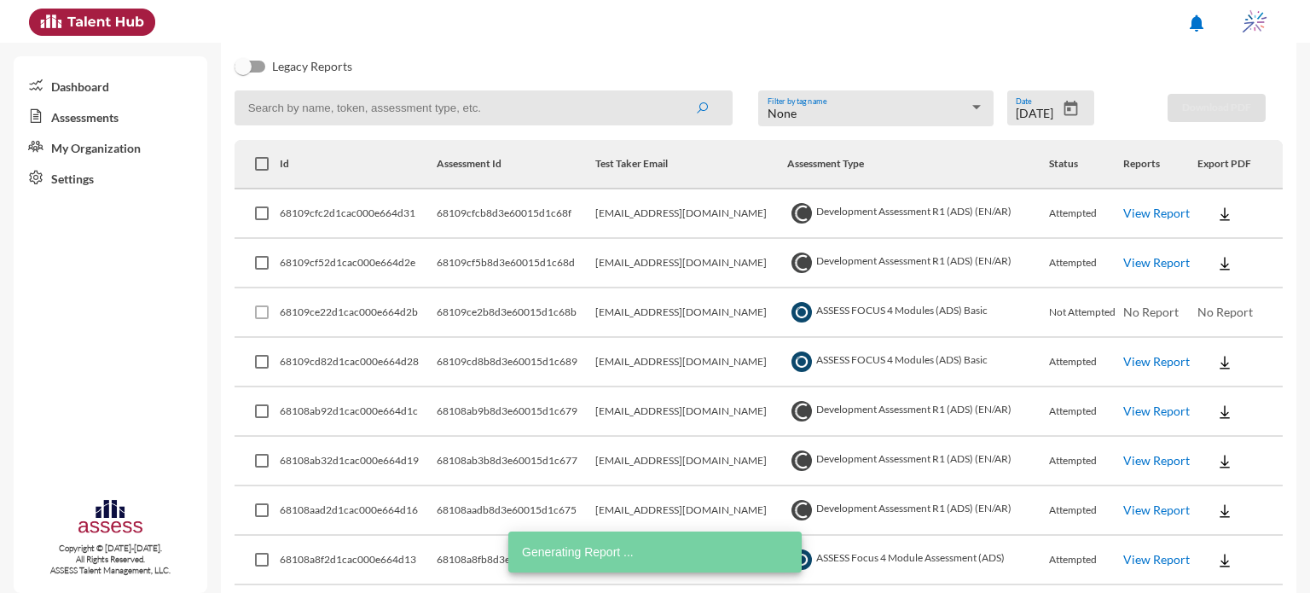
click at [1136, 264] on link "View Report" at bounding box center [1156, 262] width 67 height 15
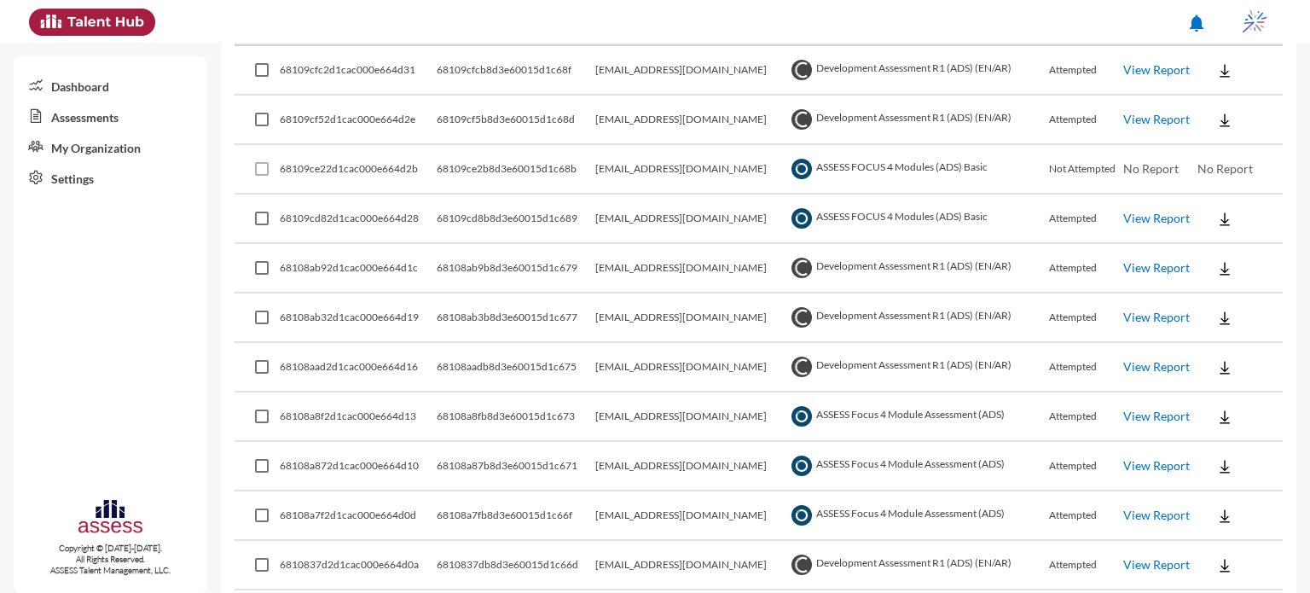
scroll to position [341, 0]
click at [1151, 266] on link "View Report" at bounding box center [1156, 267] width 67 height 15
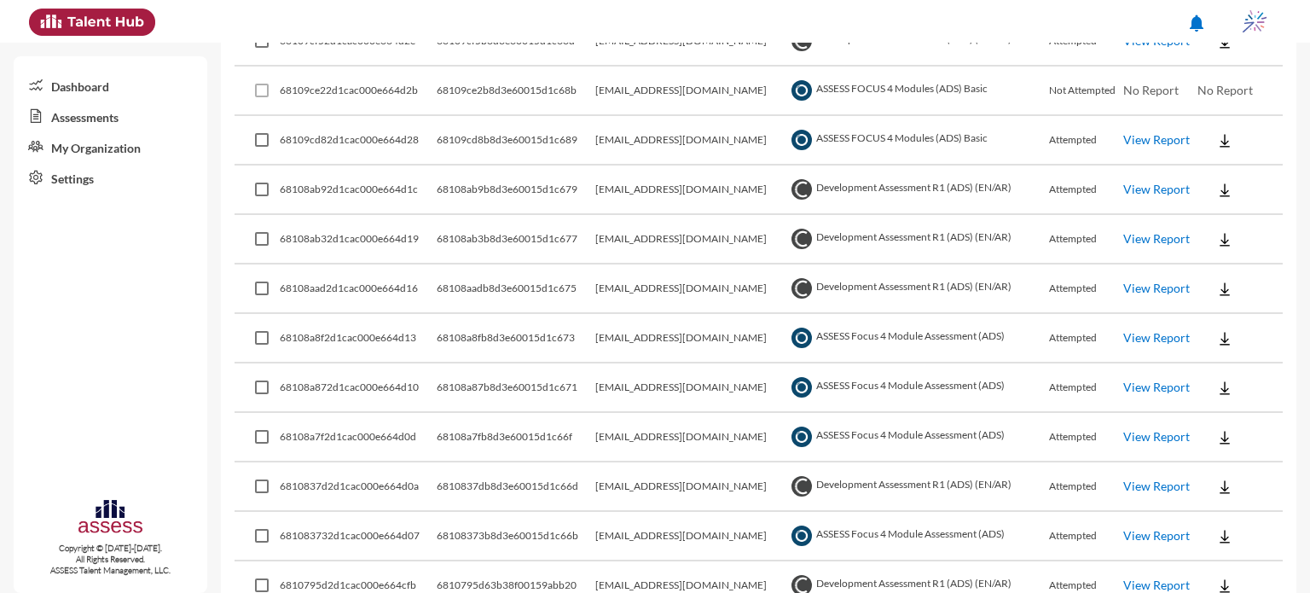
scroll to position [420, 0]
click at [1152, 187] on link "View Report" at bounding box center [1156, 189] width 67 height 15
click at [1169, 241] on link "View Report" at bounding box center [1156, 238] width 67 height 15
click at [1140, 234] on link "View Report" at bounding box center [1156, 238] width 67 height 15
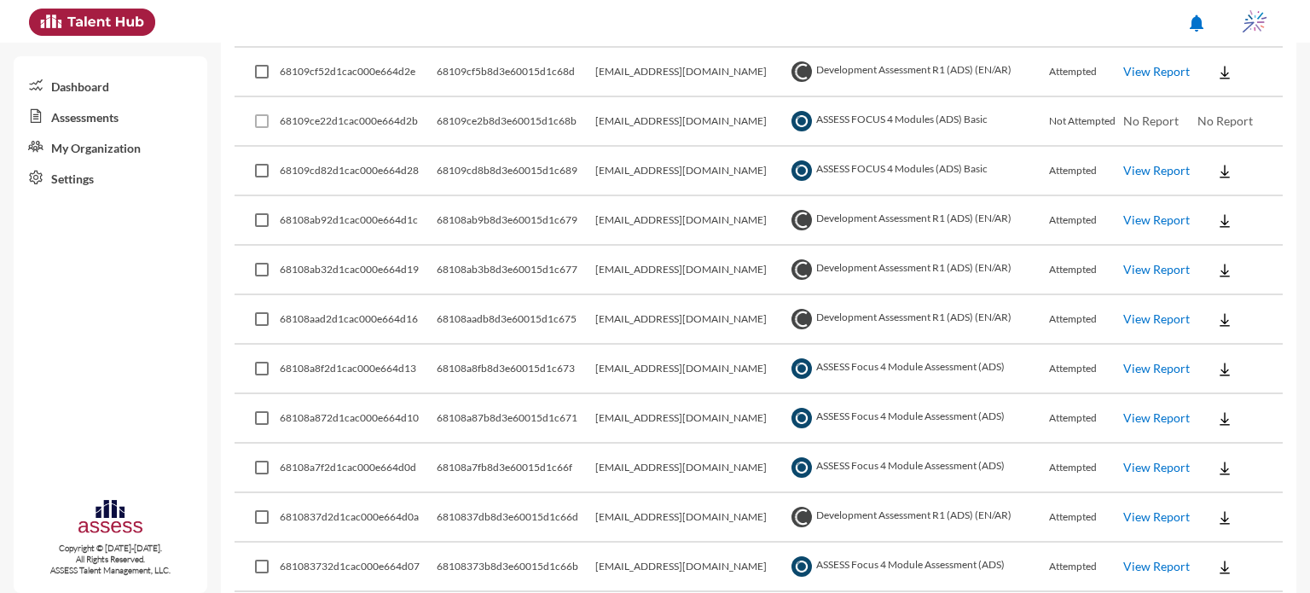
scroll to position [386, 0]
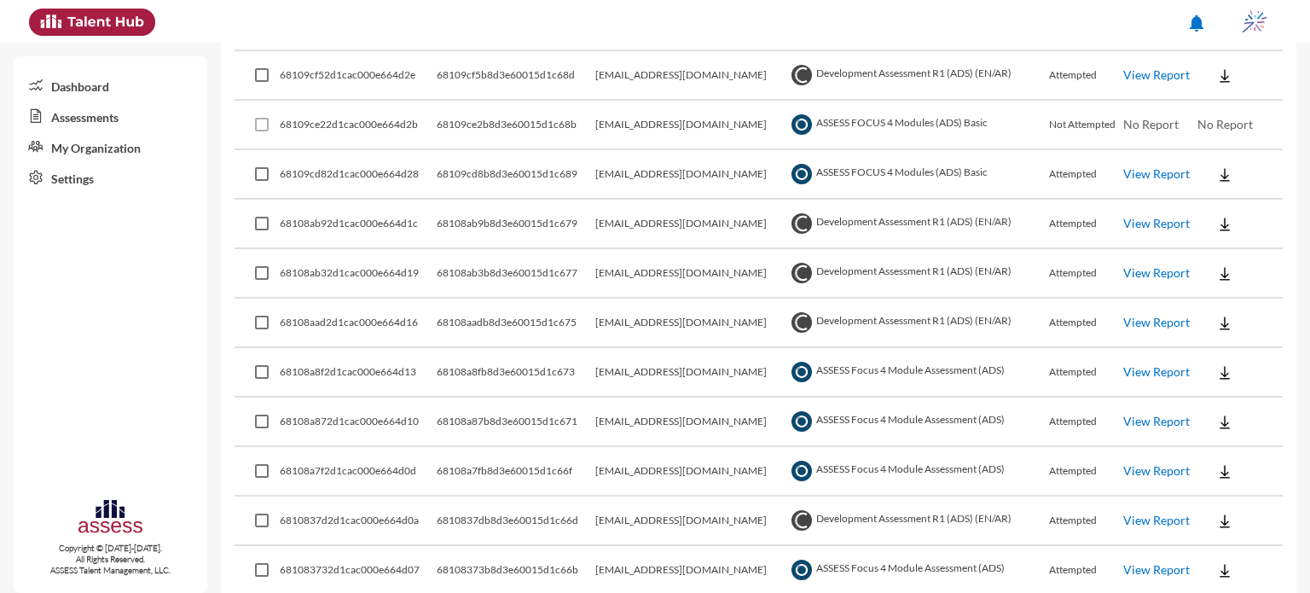
click at [1140, 223] on link "View Report" at bounding box center [1156, 223] width 67 height 15
click at [1221, 216] on img at bounding box center [1224, 224] width 17 height 17
click at [1235, 258] on button "OCM / EN" at bounding box center [1251, 255] width 117 height 32
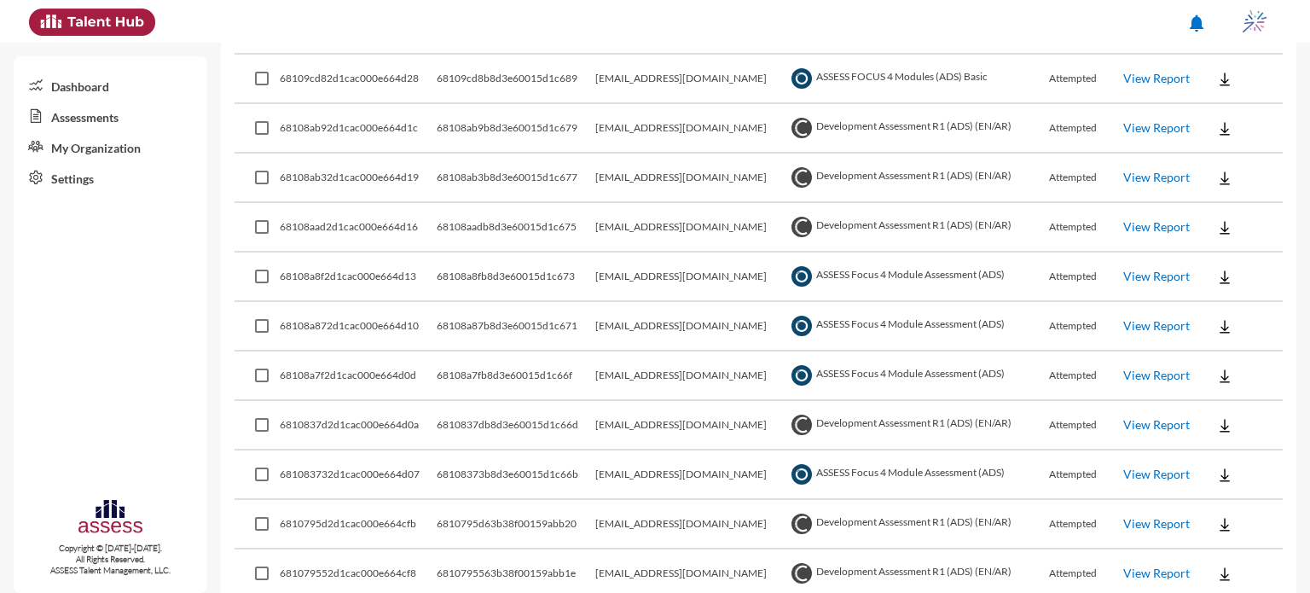
scroll to position [487, 0]
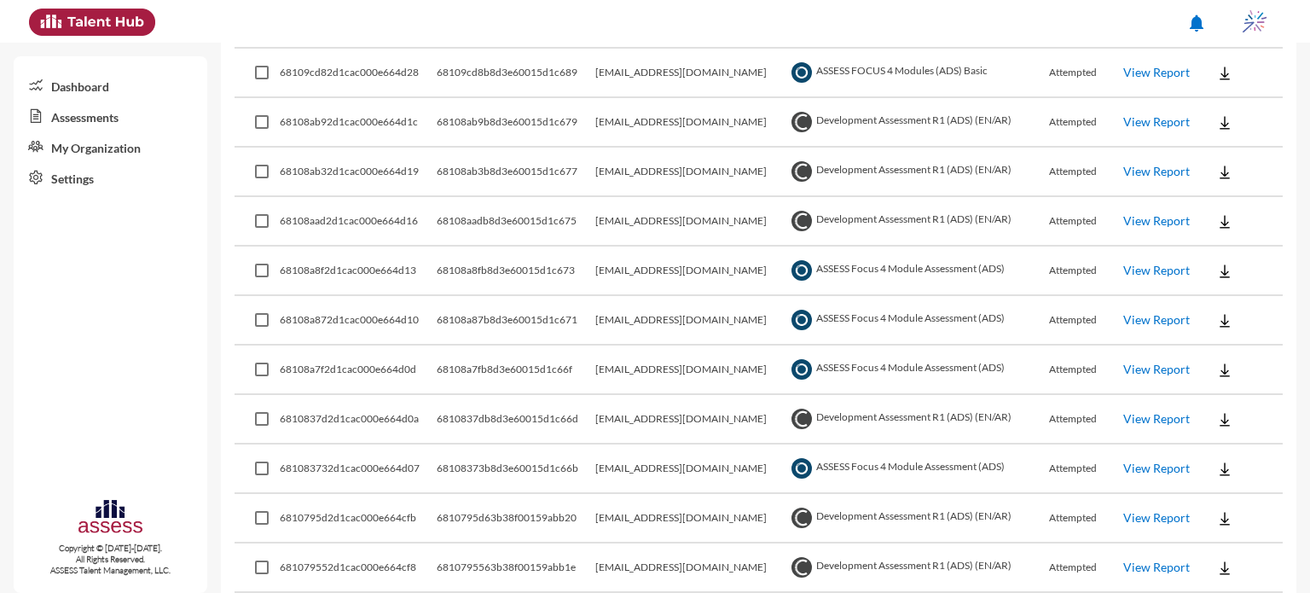
click at [1162, 270] on link "View Report" at bounding box center [1156, 270] width 67 height 15
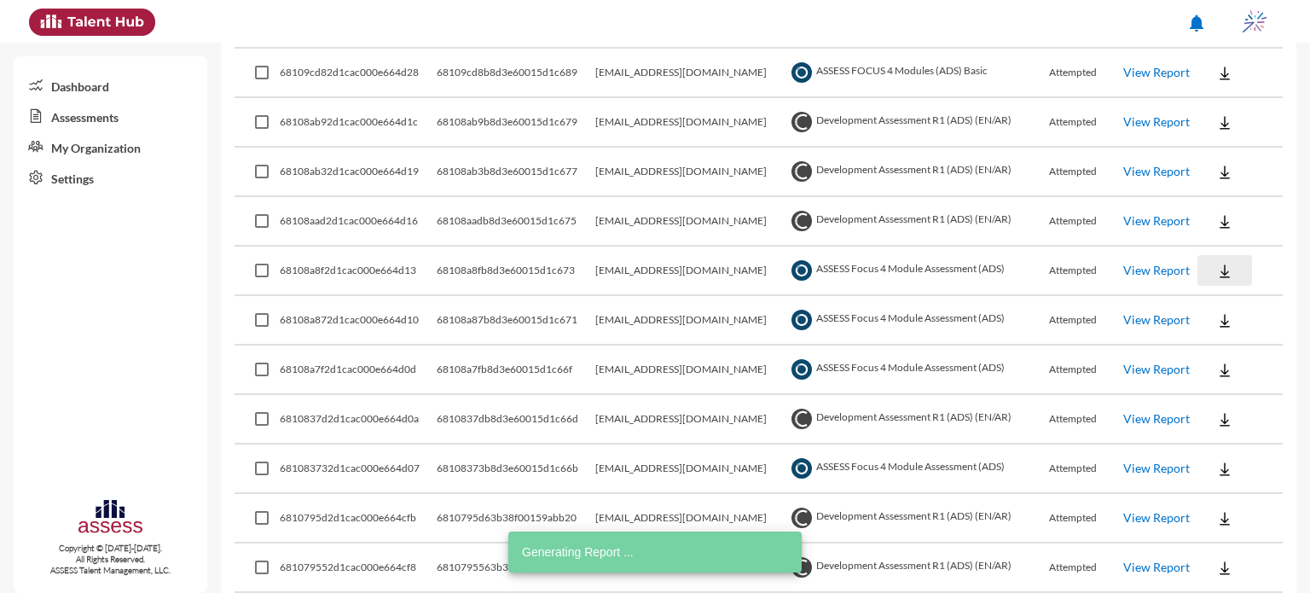
click at [1222, 278] on img at bounding box center [1224, 271] width 17 height 17
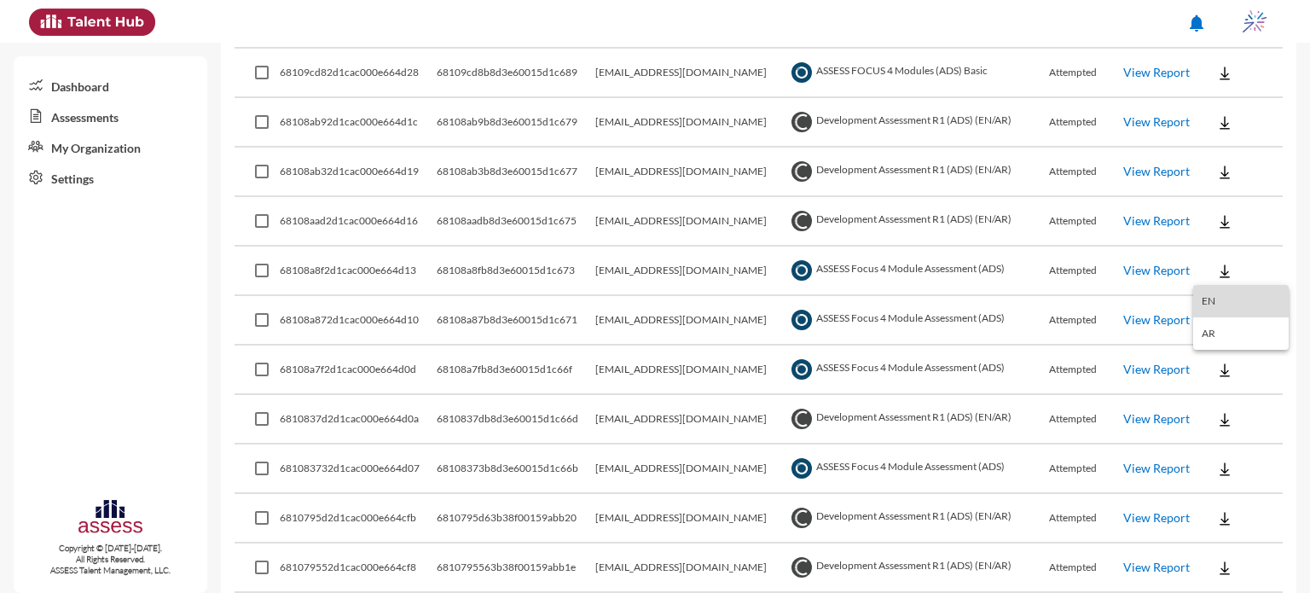
click at [1218, 302] on button "EN" at bounding box center [1241, 301] width 96 height 32
